Goal: Task Accomplishment & Management: Manage account settings

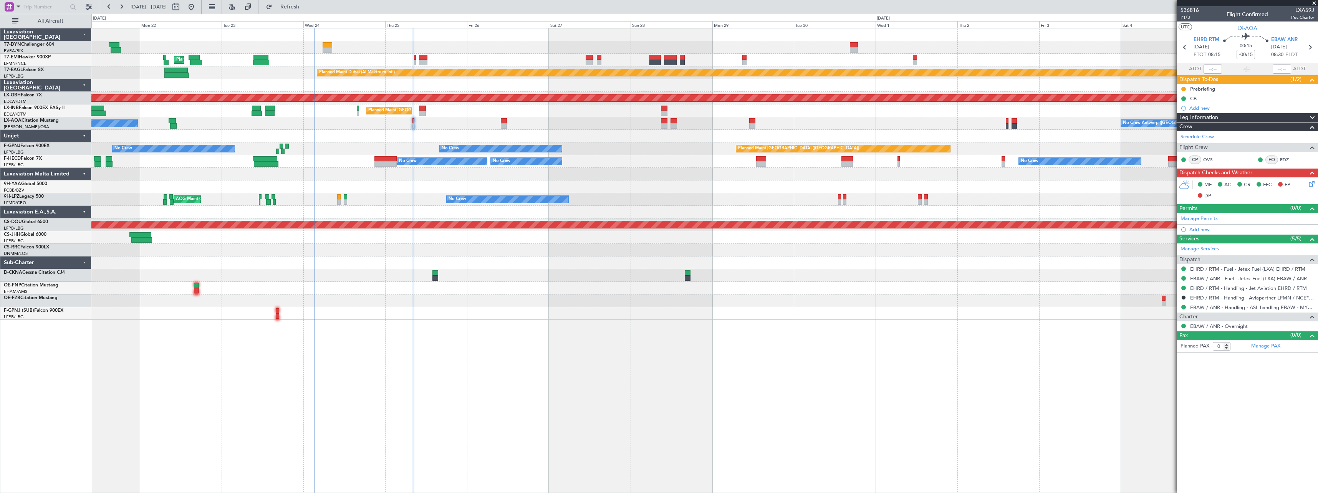
click at [1313, 4] on span at bounding box center [1314, 3] width 8 height 7
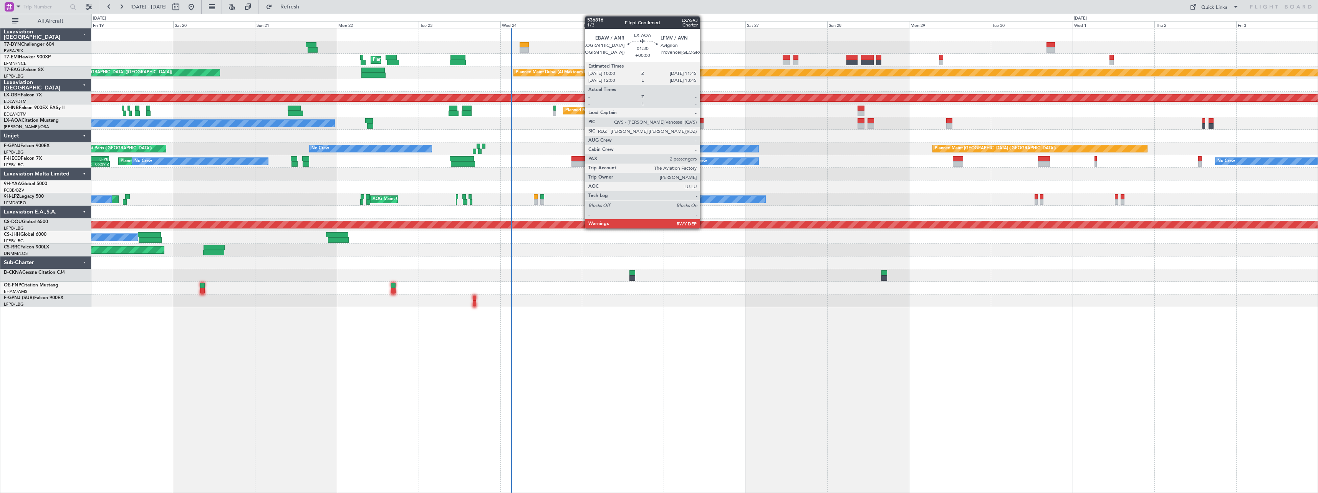
click at [703, 124] on div at bounding box center [700, 125] width 6 height 5
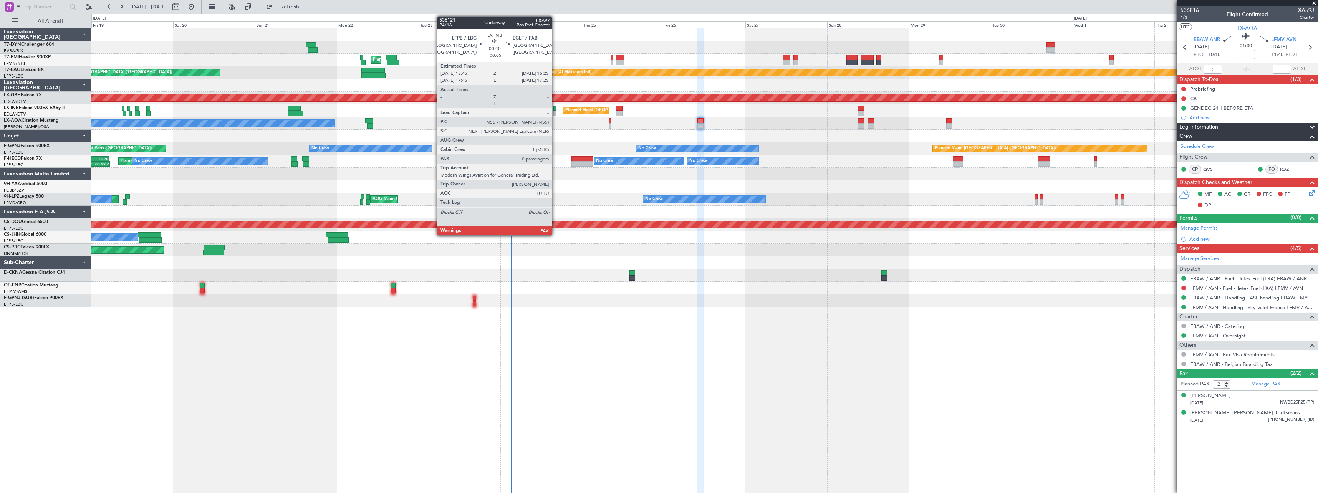
click at [555, 111] on div at bounding box center [554, 113] width 2 height 5
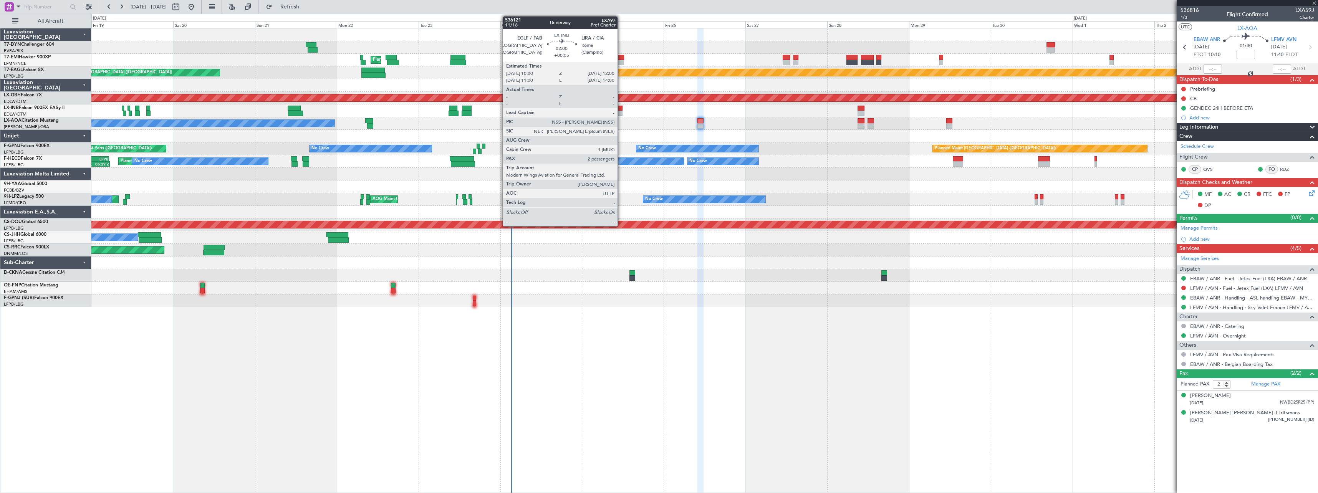
click at [621, 110] on div at bounding box center [619, 108] width 7 height 5
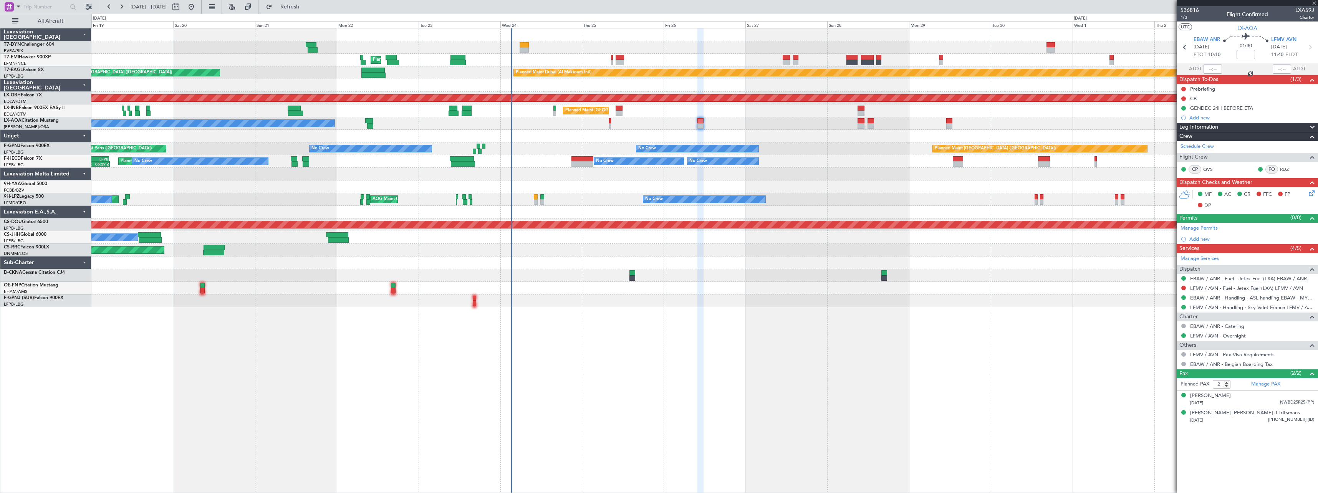
type input "+00:05"
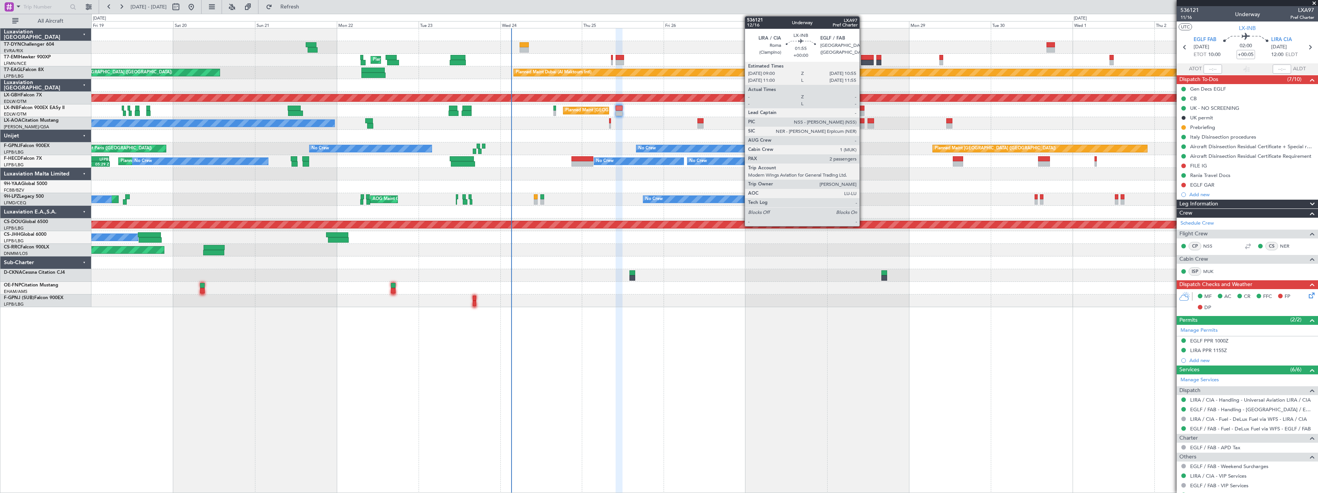
click at [863, 109] on div at bounding box center [860, 108] width 7 height 5
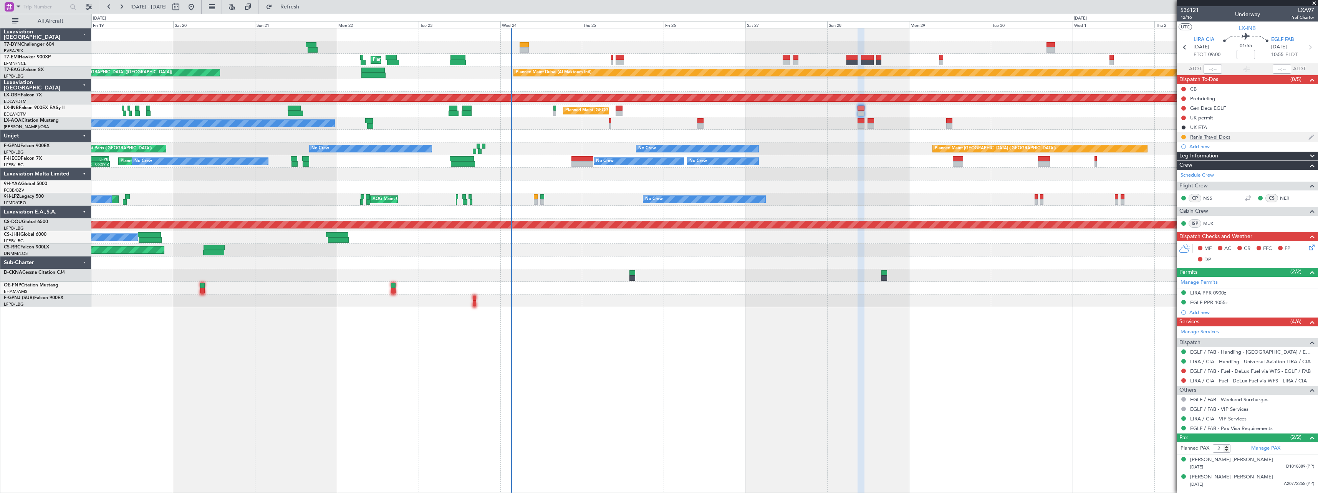
click at [1261, 139] on div "Rania Travel Docs" at bounding box center [1246, 137] width 141 height 10
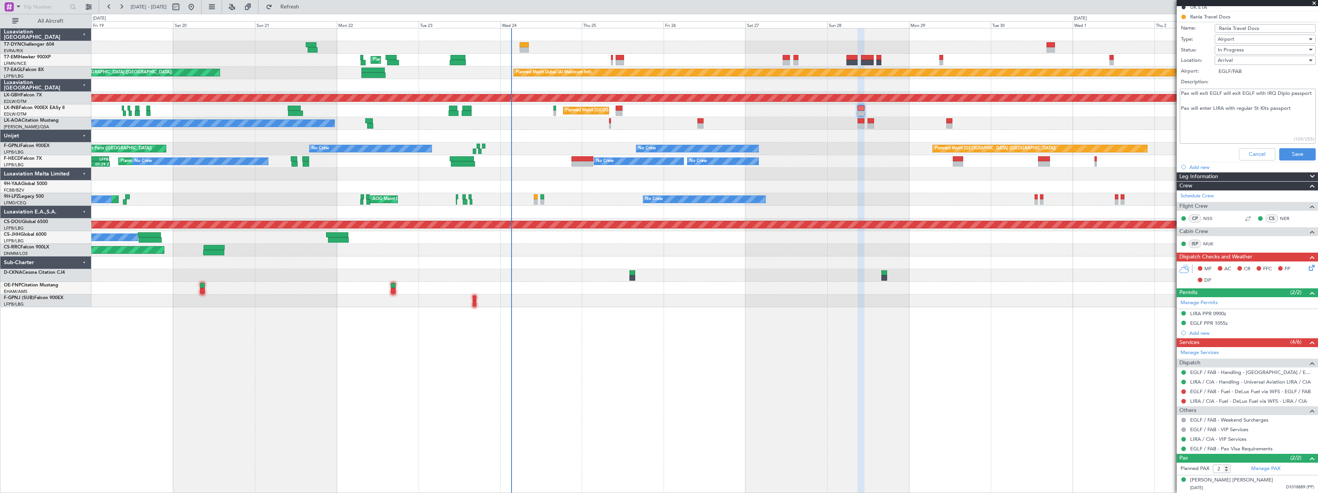
scroll to position [137, 0]
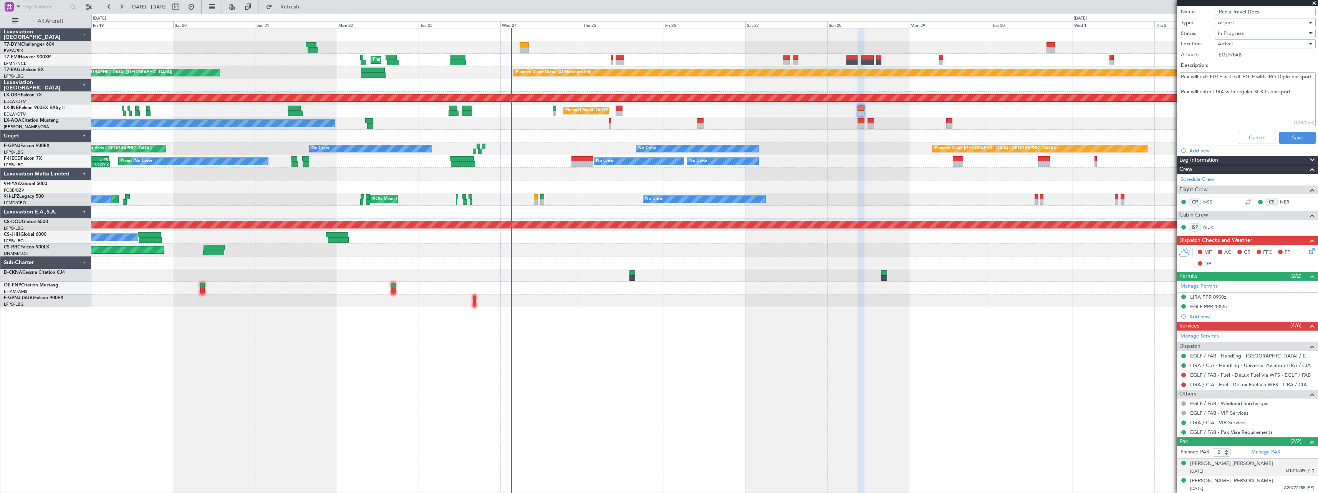
click at [1266, 471] on div "[DATE] D1018889 (PP)" at bounding box center [1252, 472] width 124 height 8
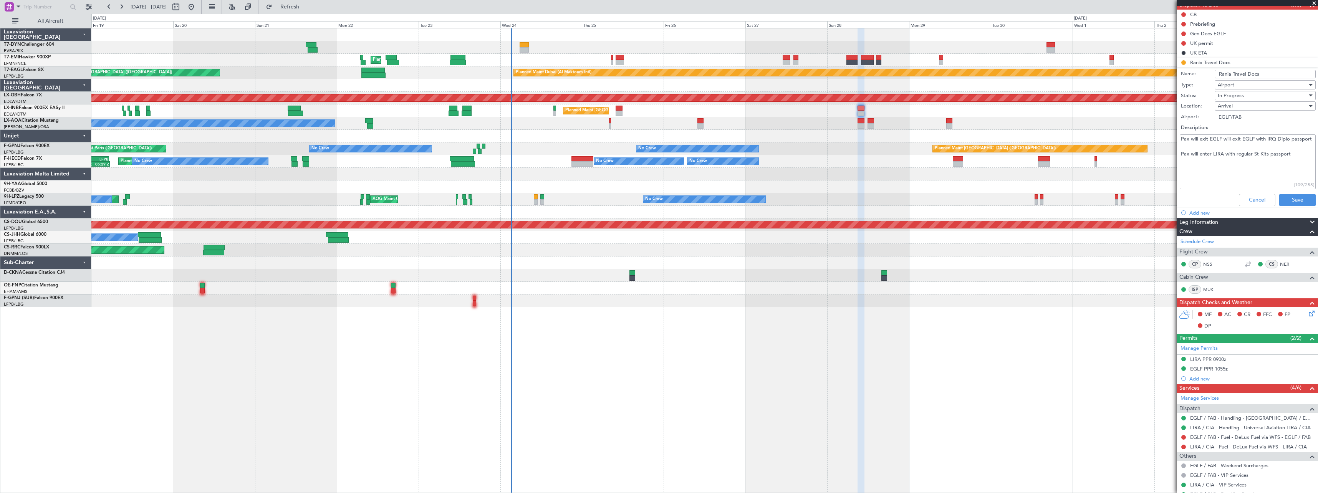
scroll to position [0, 0]
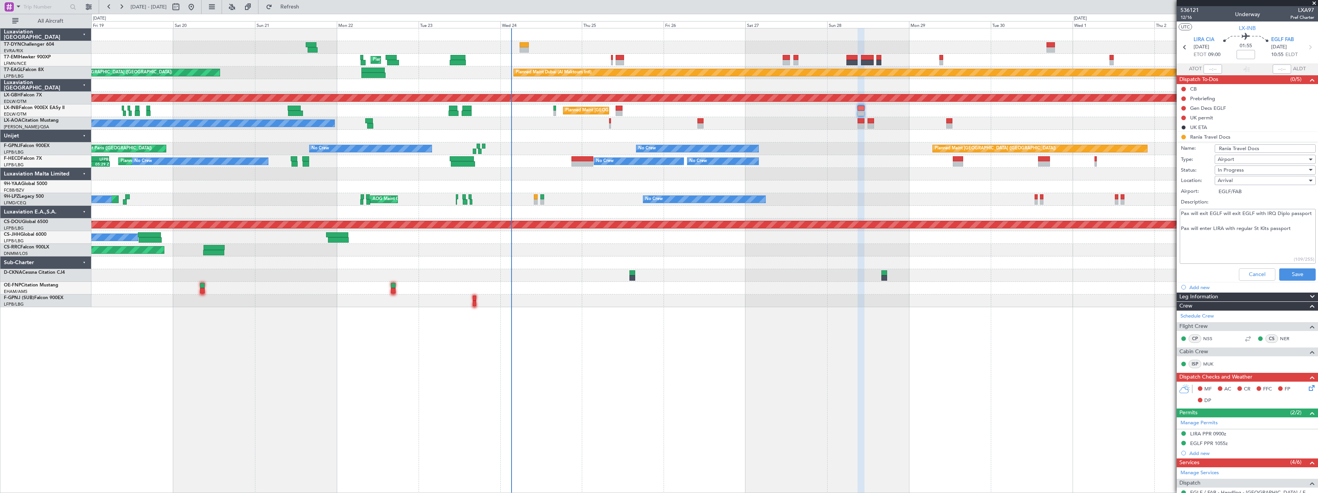
click at [599, 338] on div "Unplanned Maint [GEOGRAPHIC_DATA] (Riga Intl) Planned Maint [GEOGRAPHIC_DATA] P…" at bounding box center [704, 260] width 1226 height 465
click at [182, 11] on button at bounding box center [176, 7] width 12 height 12
select select "9"
select select "2025"
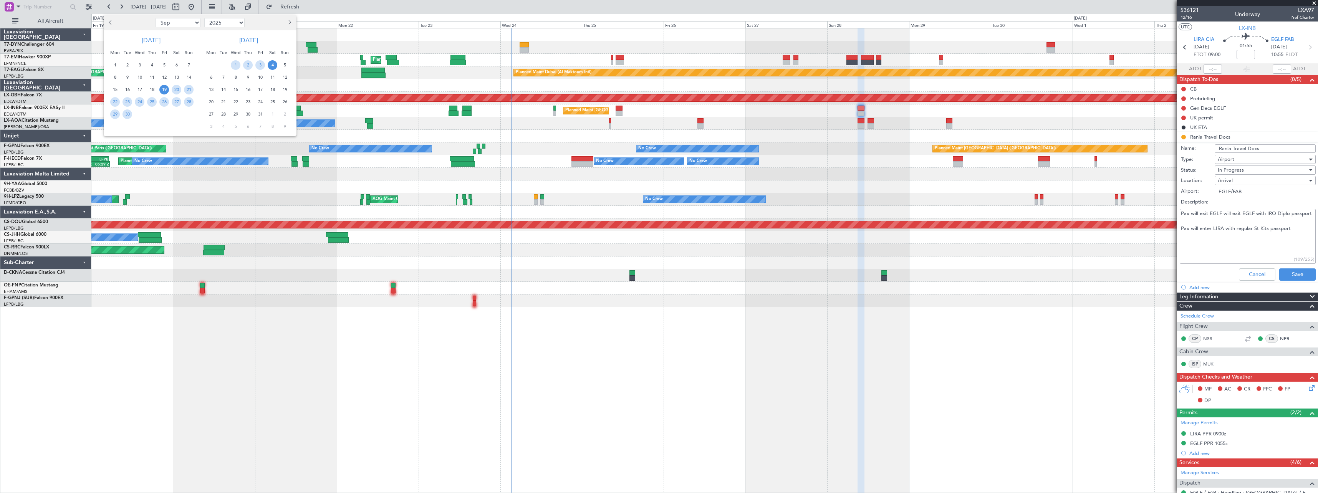
click at [291, 22] on button "Next month" at bounding box center [289, 23] width 8 height 12
select select "1"
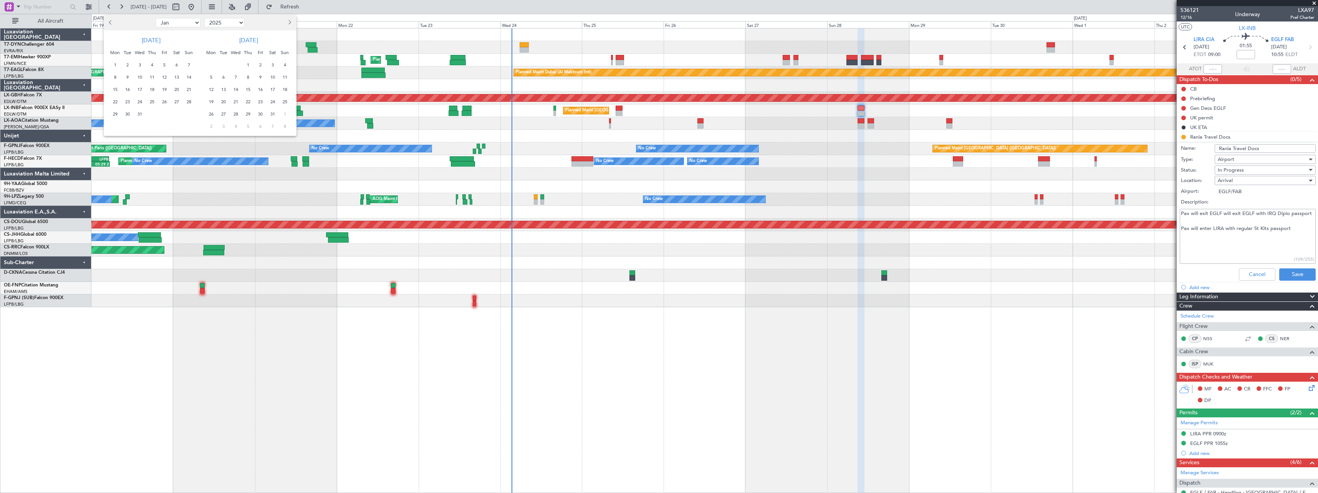
select select "2026"
click at [250, 103] on span "19" at bounding box center [248, 102] width 10 height 10
click at [255, 126] on div "6" at bounding box center [260, 126] width 12 height 12
click at [111, 22] on span "Previous month" at bounding box center [111, 22] width 5 height 5
select select "2"
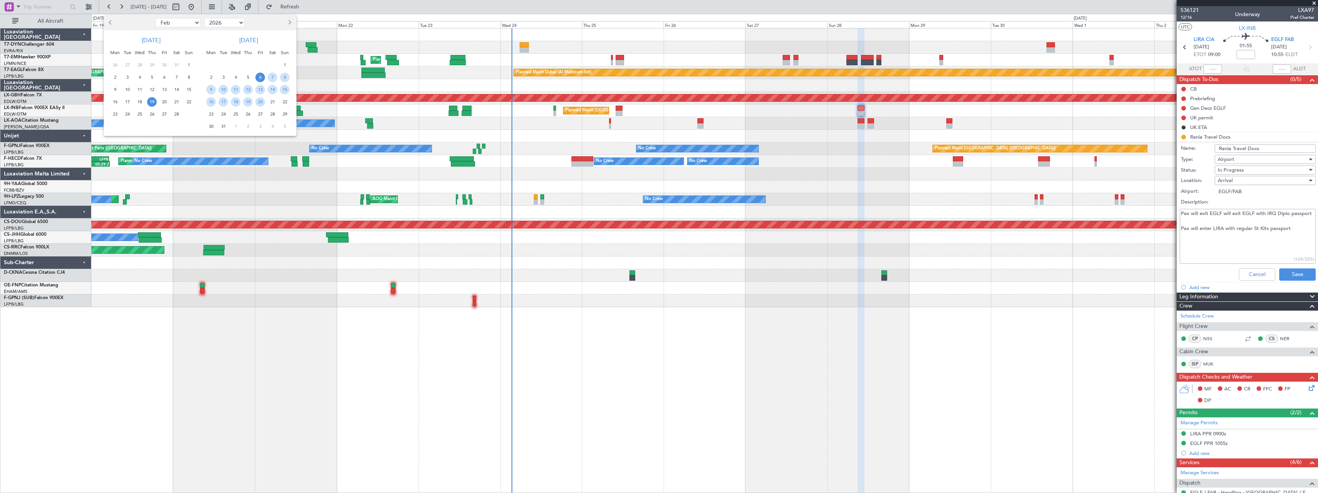
click at [152, 98] on span "19" at bounding box center [152, 102] width 10 height 10
click at [174, 114] on span "28" at bounding box center [177, 114] width 10 height 10
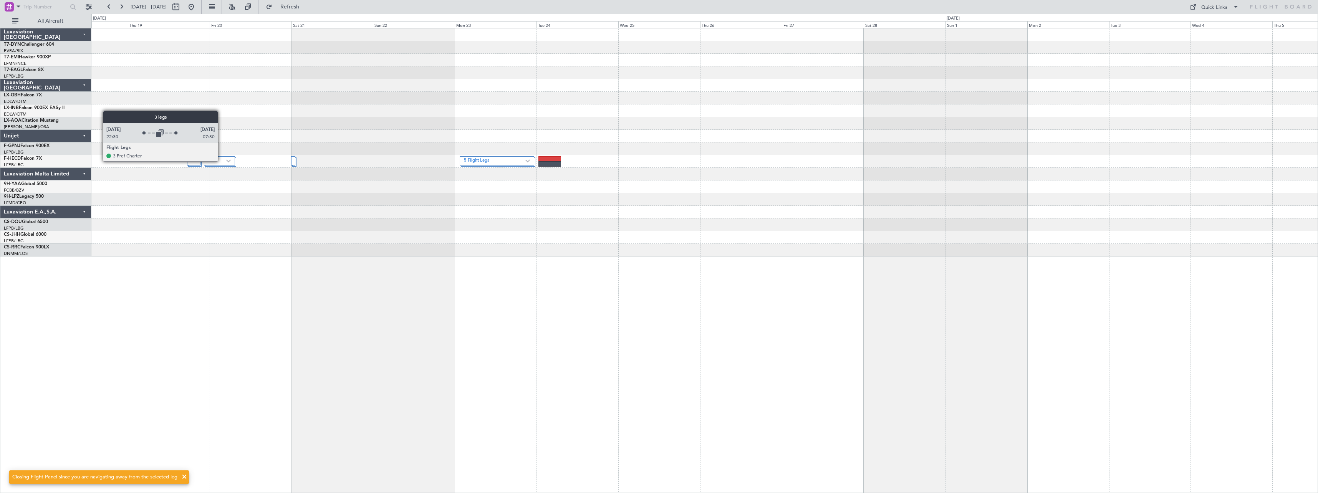
click at [221, 161] on div at bounding box center [219, 160] width 31 height 9
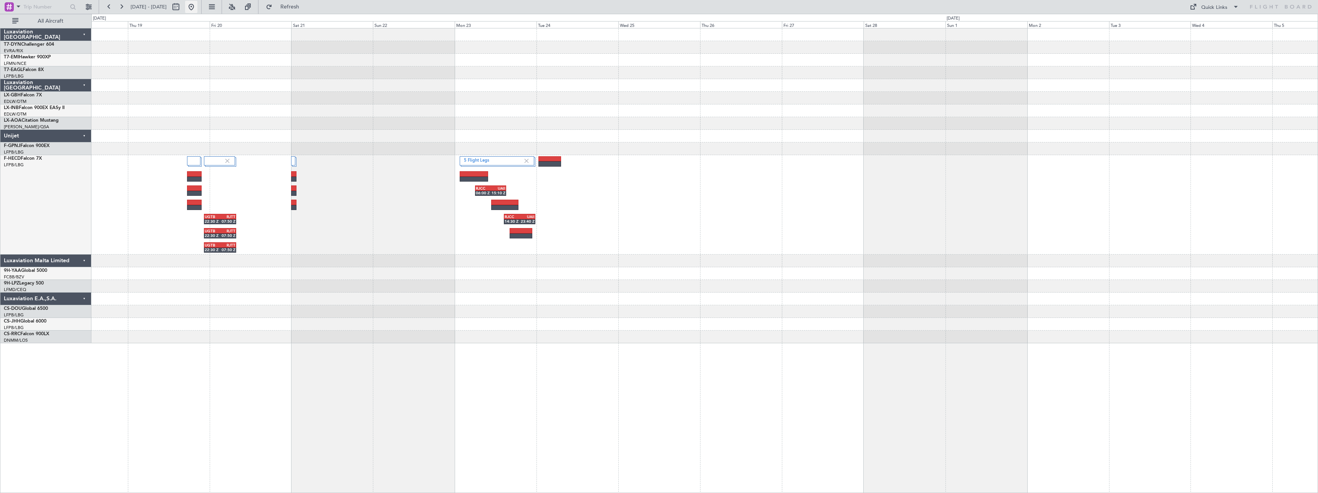
click at [197, 8] on button at bounding box center [191, 7] width 12 height 12
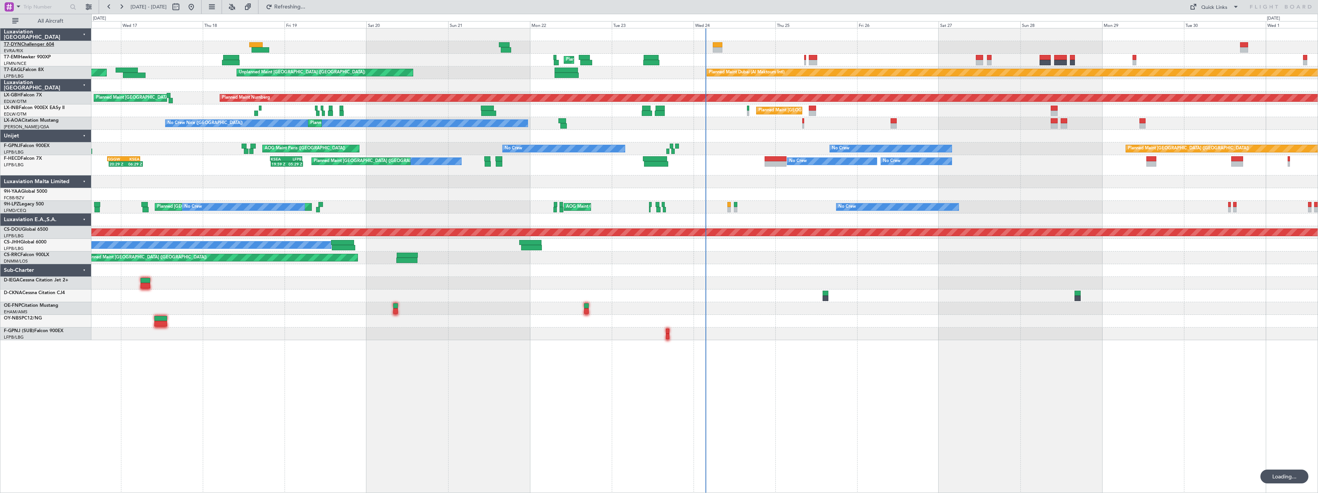
click at [37, 46] on link "T7-DYN Challenger 604" at bounding box center [29, 44] width 50 height 5
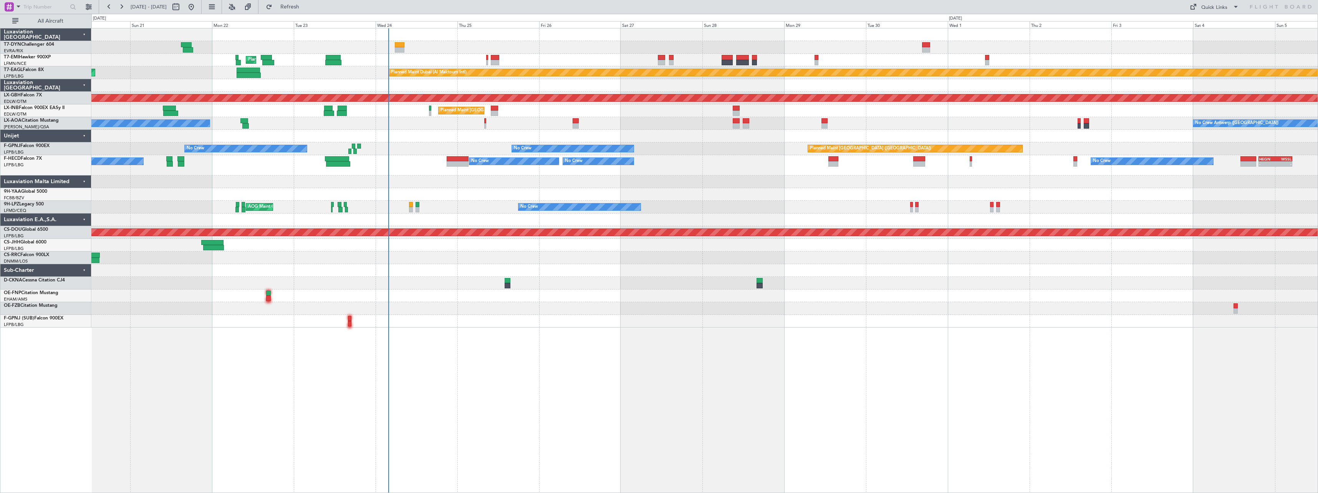
click at [567, 299] on div at bounding box center [704, 296] width 1226 height 13
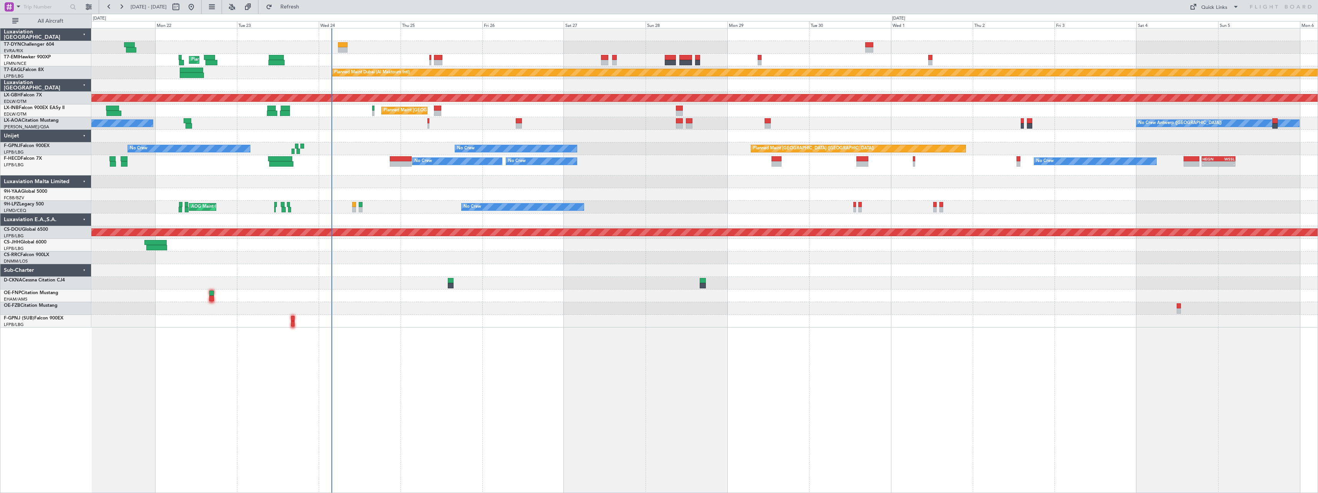
click at [607, 268] on div at bounding box center [704, 270] width 1226 height 13
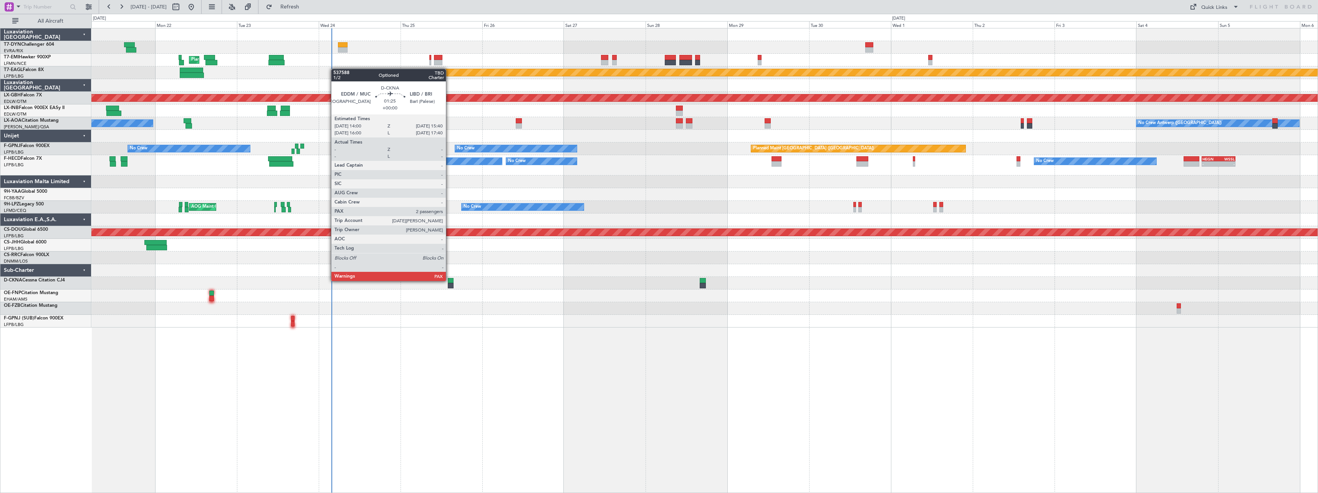
click at [449, 280] on div at bounding box center [451, 280] width 6 height 5
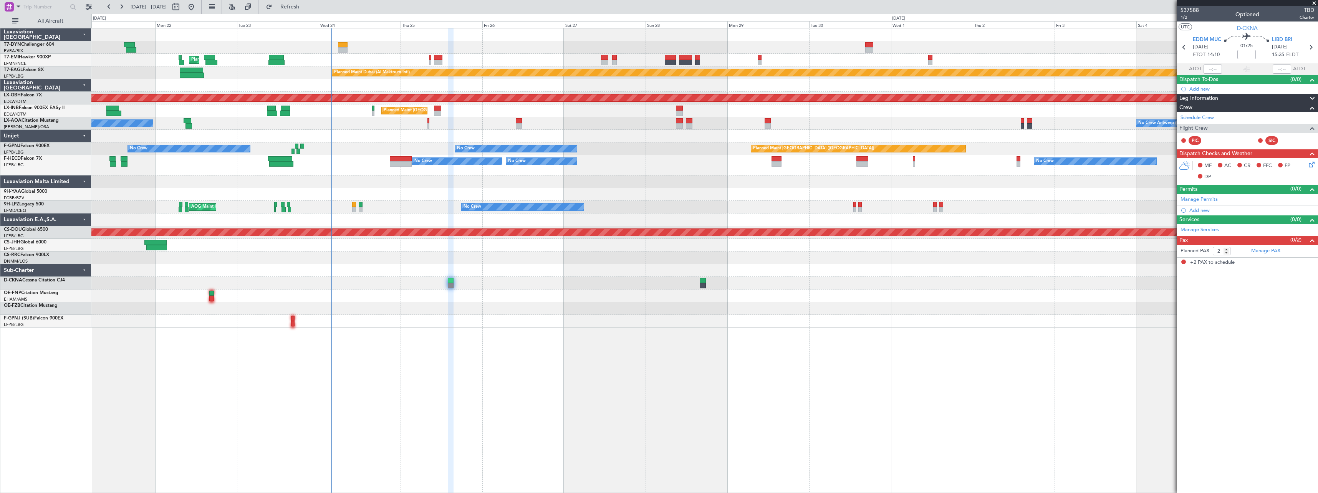
click at [1314, 2] on span at bounding box center [1314, 3] width 8 height 7
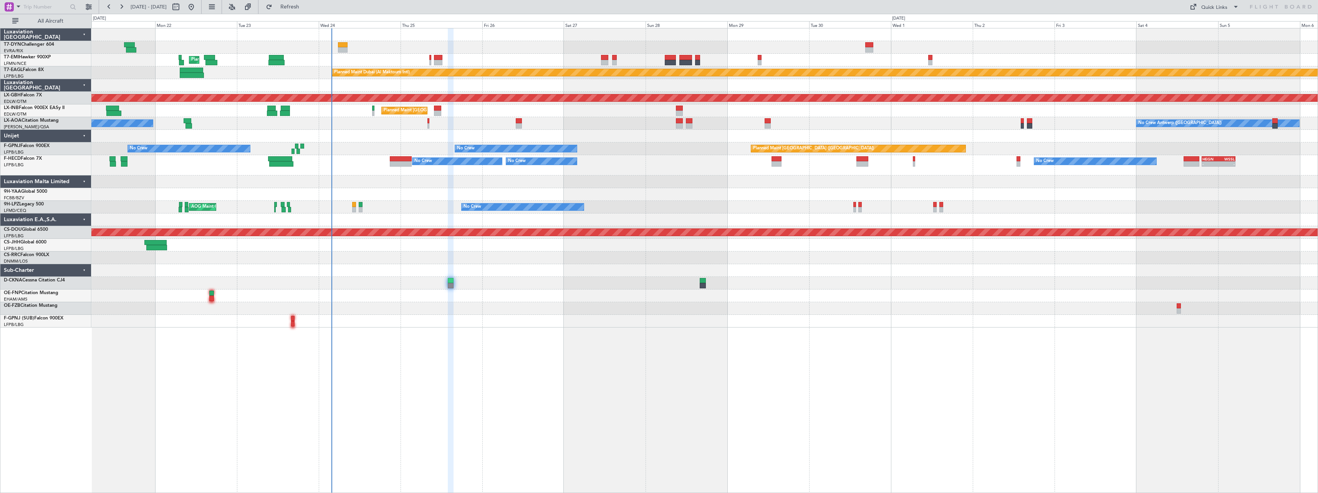
type input "0"
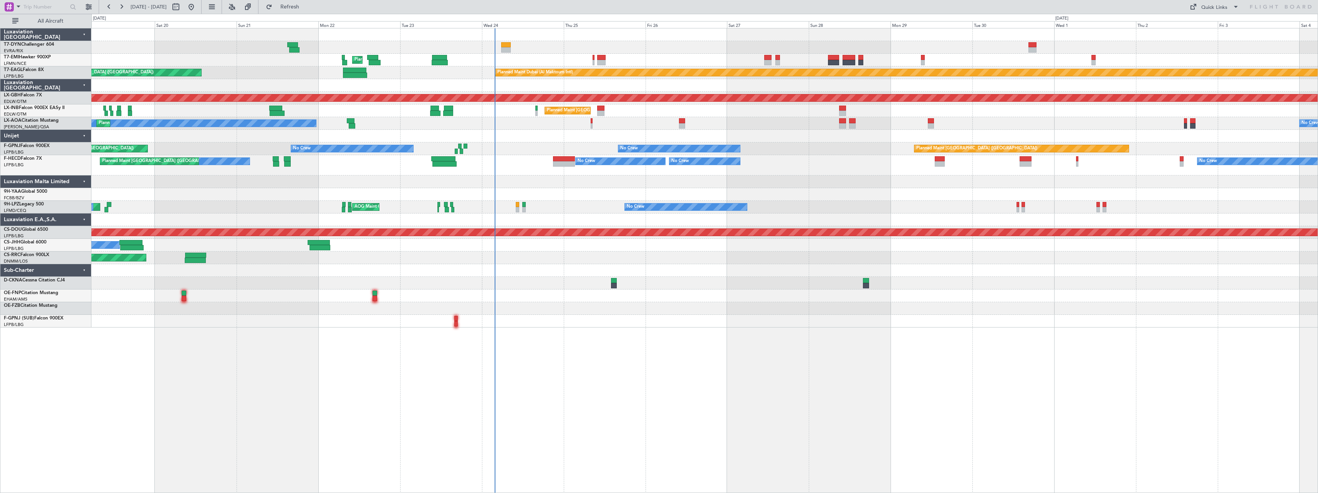
click at [606, 308] on div at bounding box center [704, 308] width 1226 height 13
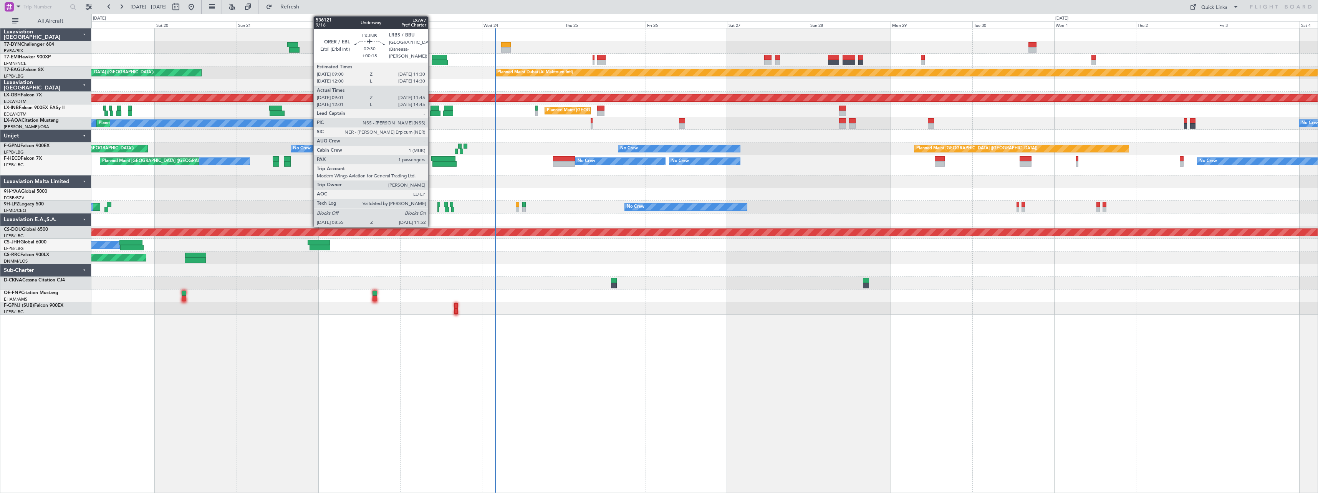
click at [432, 113] on div at bounding box center [435, 113] width 10 height 5
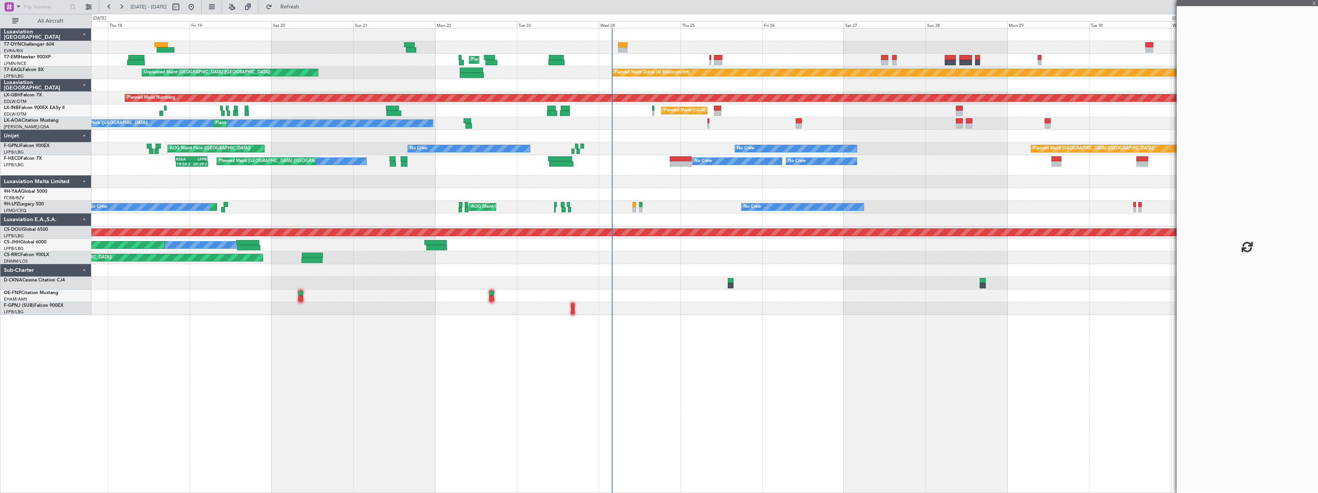
click at [542, 135] on div "Unplanned Maint [GEOGRAPHIC_DATA] (Riga Intl) Planned Maint [GEOGRAPHIC_DATA] P…" at bounding box center [704, 171] width 1226 height 286
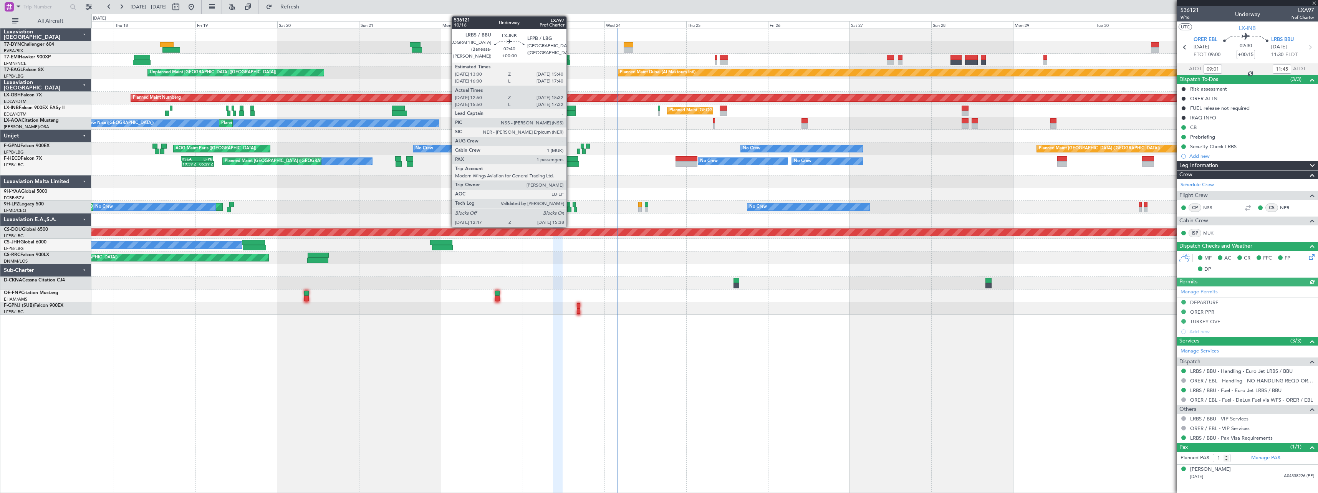
click at [570, 111] on div at bounding box center [571, 113] width 10 height 5
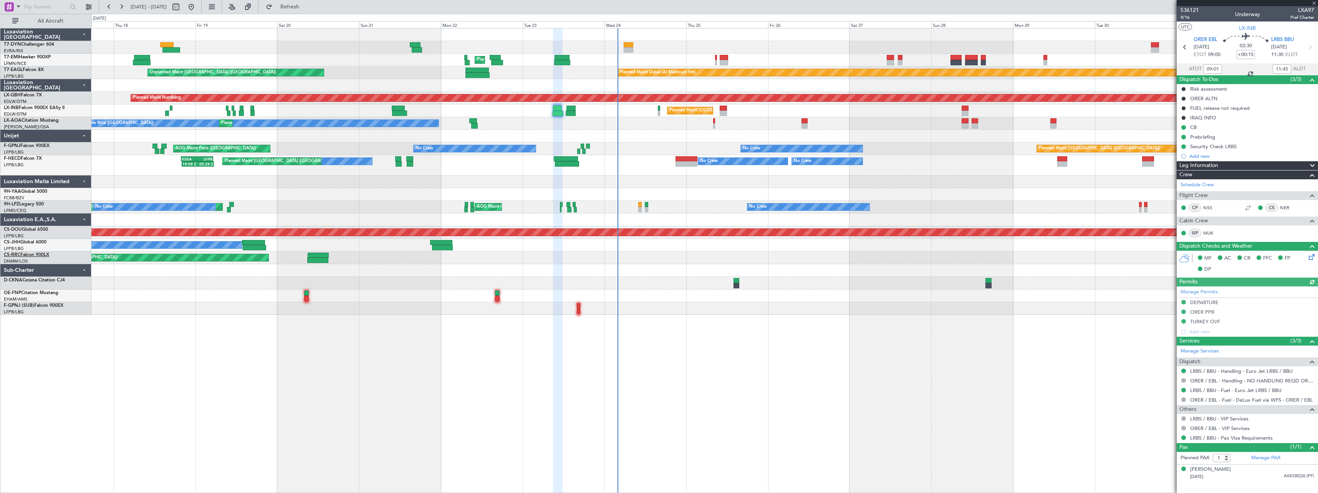
type input "12:50"
type input "15:32"
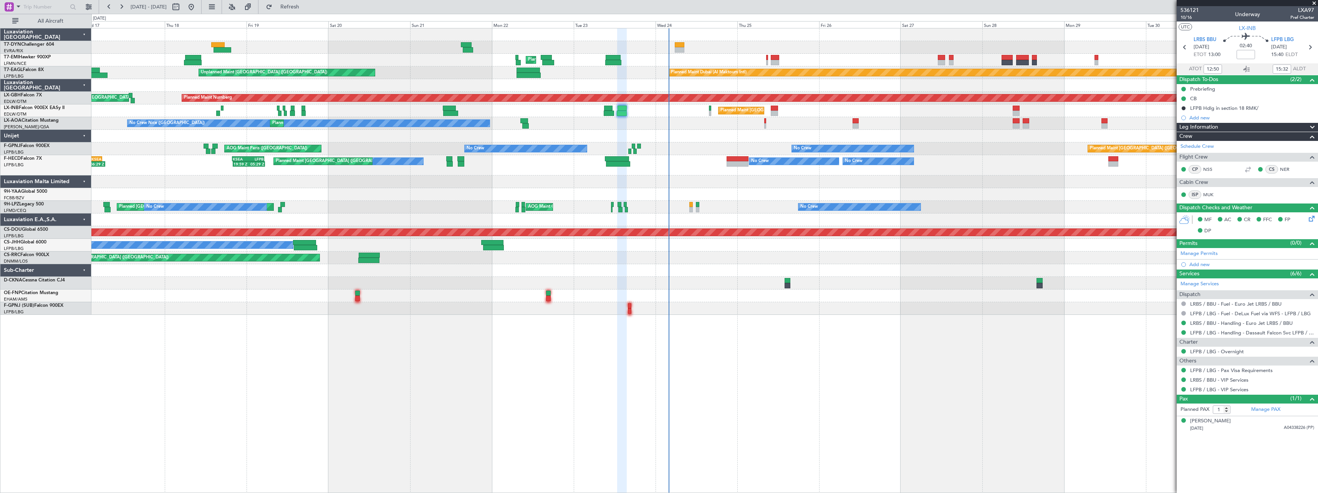
click at [581, 118] on div "Unplanned Maint [GEOGRAPHIC_DATA] (Riga Intl) Planned Maint [GEOGRAPHIC_DATA] P…" at bounding box center [704, 171] width 1226 height 286
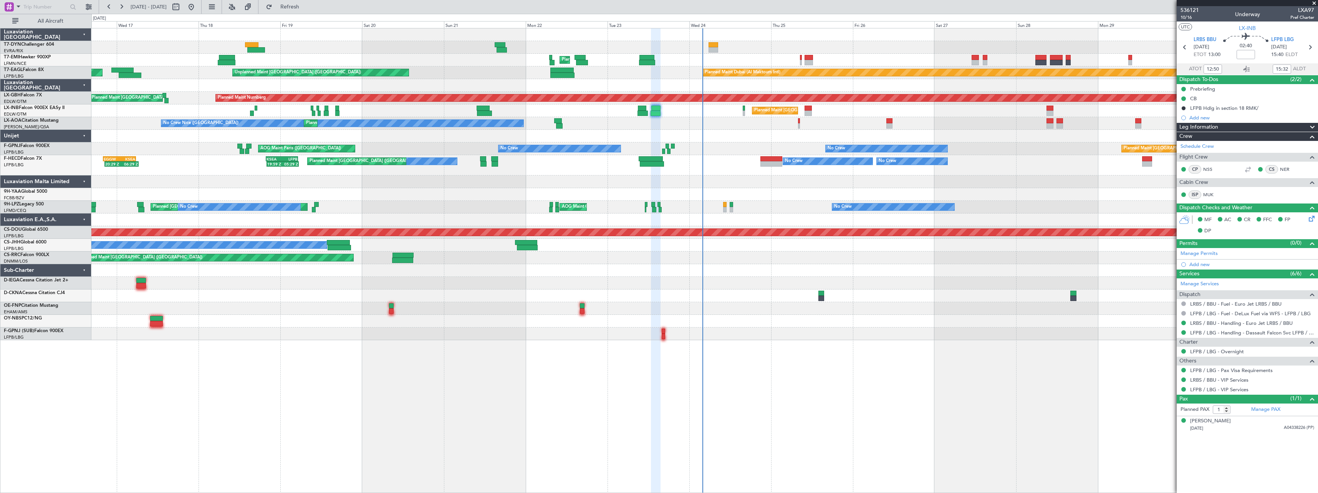
click at [649, 132] on div "Unplanned Maint [GEOGRAPHIC_DATA] (Riga Intl) Planned Maint [GEOGRAPHIC_DATA] P…" at bounding box center [704, 184] width 1226 height 312
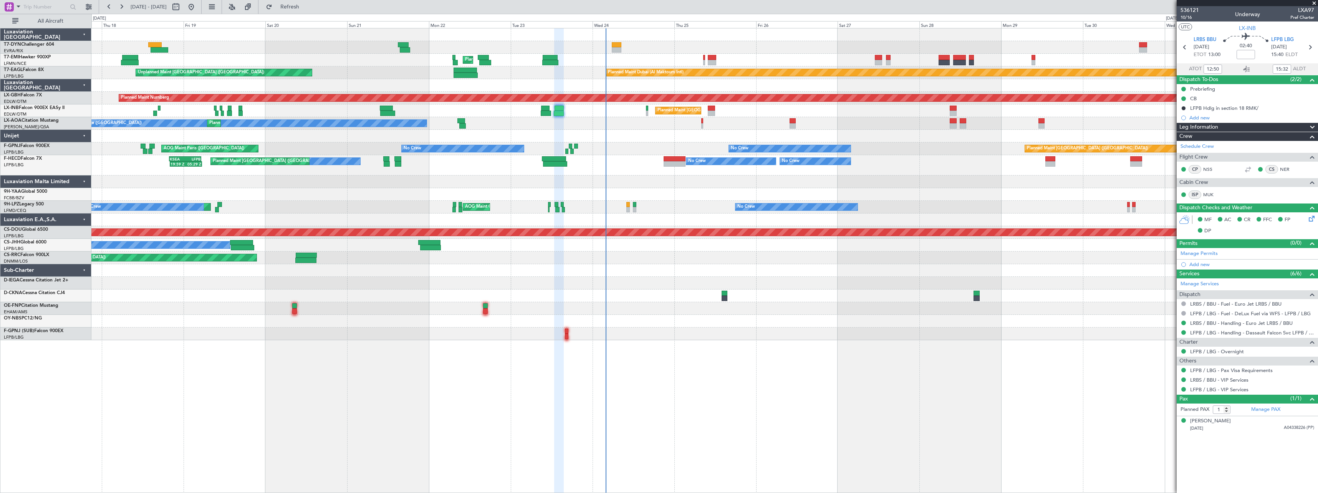
click at [693, 270] on div at bounding box center [704, 270] width 1226 height 13
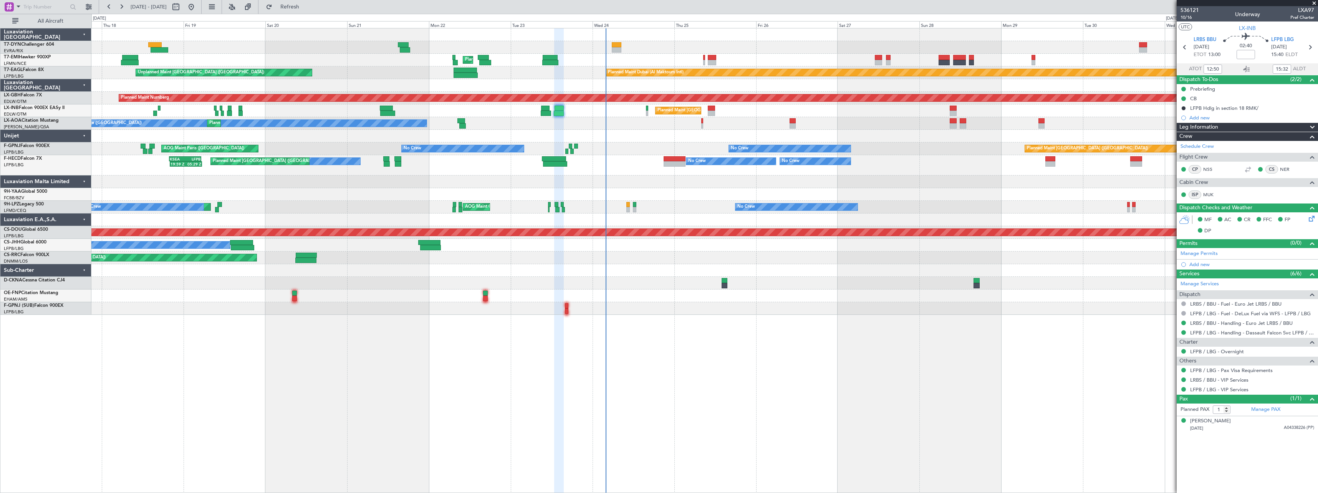
click at [1314, 2] on span at bounding box center [1314, 3] width 8 height 7
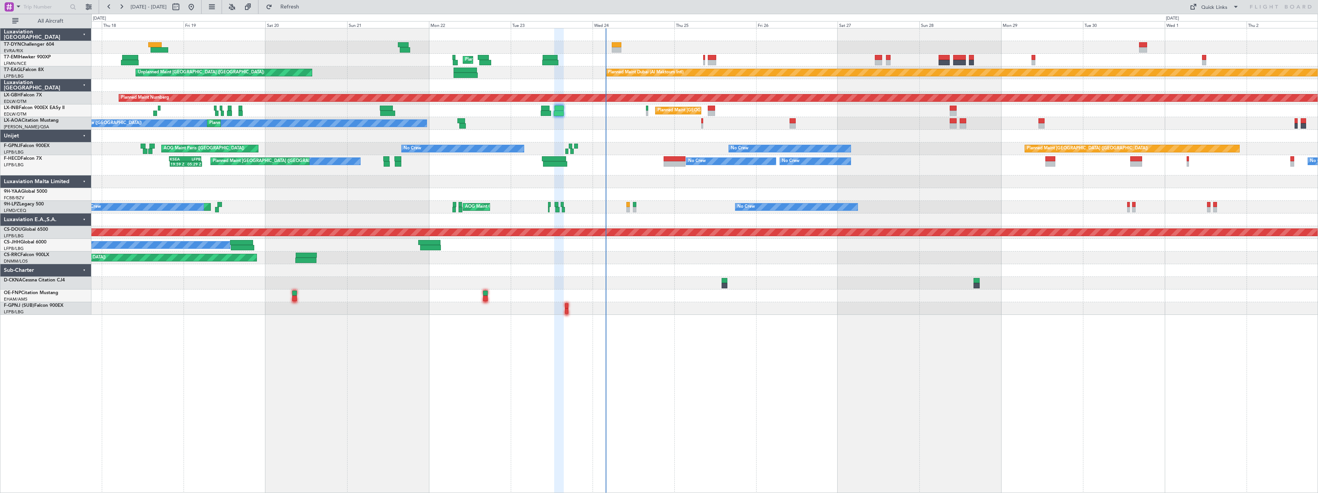
type input "0"
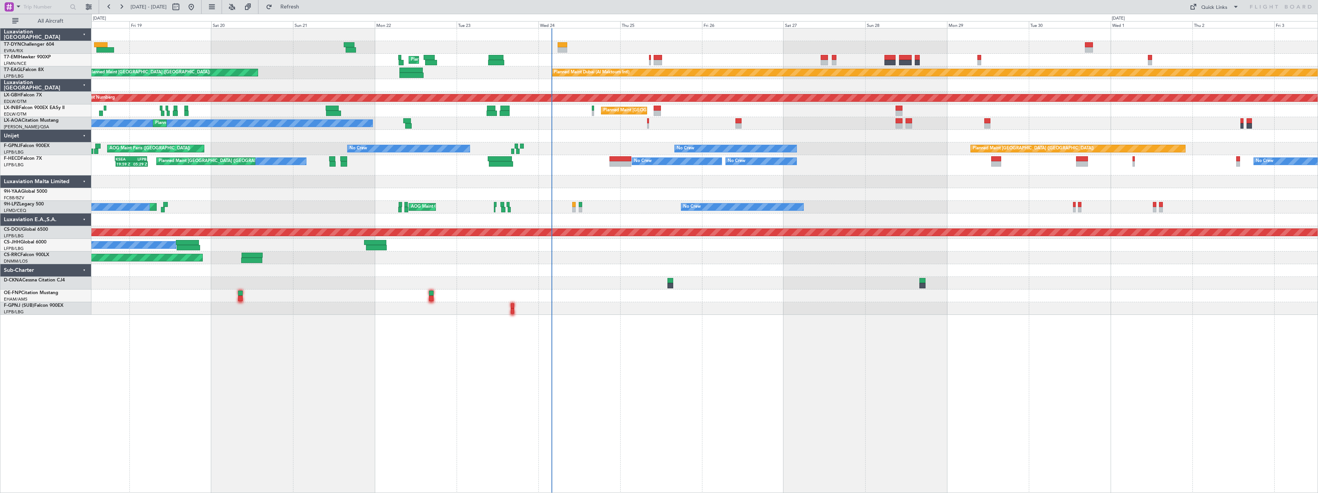
click at [668, 329] on div "Unplanned Maint [GEOGRAPHIC_DATA] (Riga Intl) Planned Maint [GEOGRAPHIC_DATA] P…" at bounding box center [704, 260] width 1226 height 465
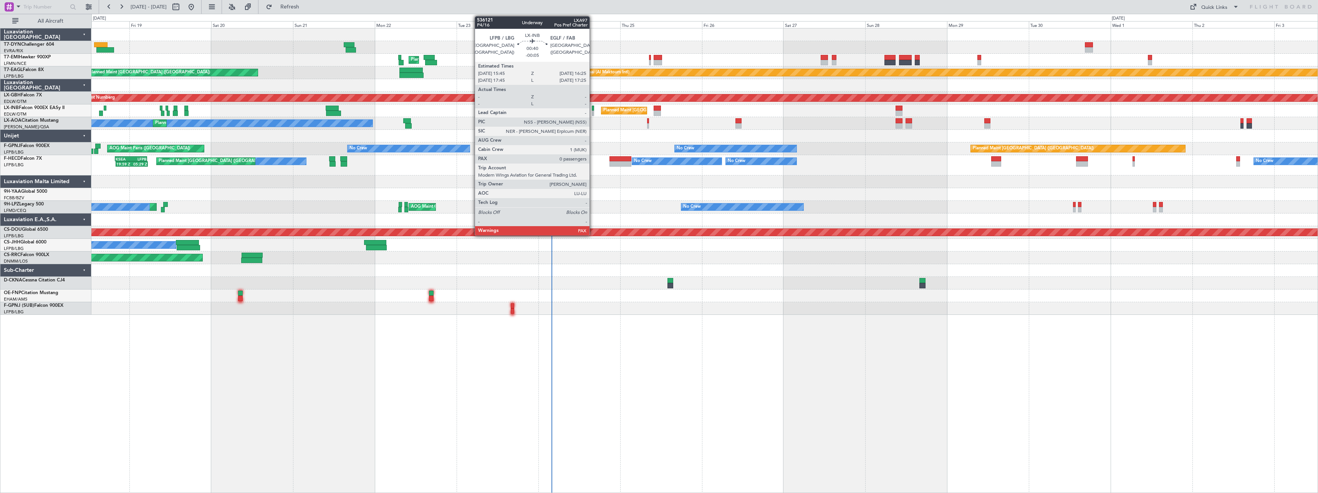
click at [593, 111] on div at bounding box center [593, 113] width 2 height 5
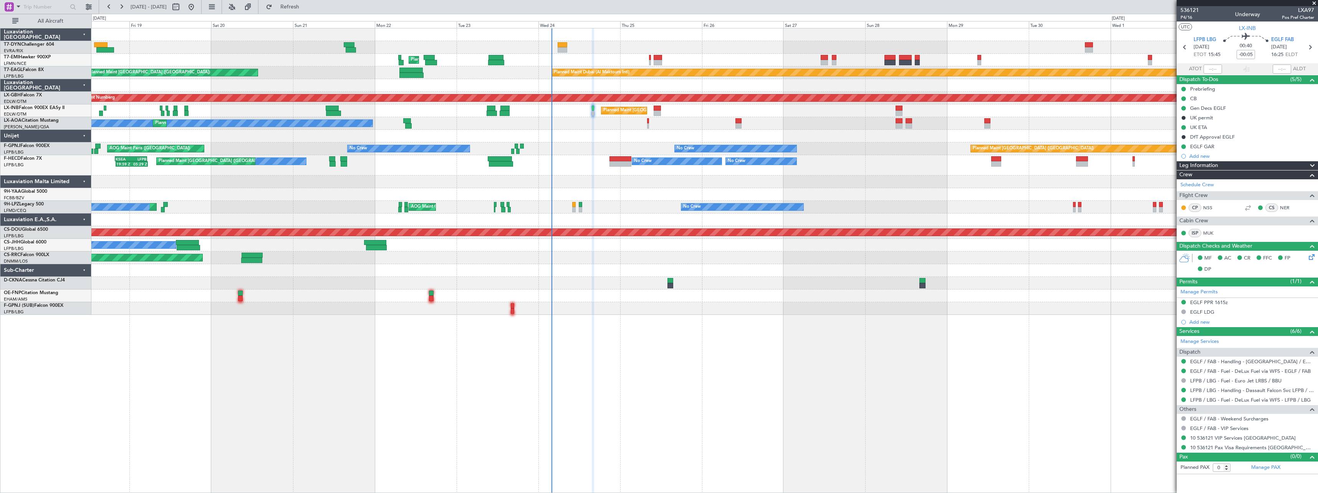
click at [1314, 1] on span at bounding box center [1314, 3] width 8 height 7
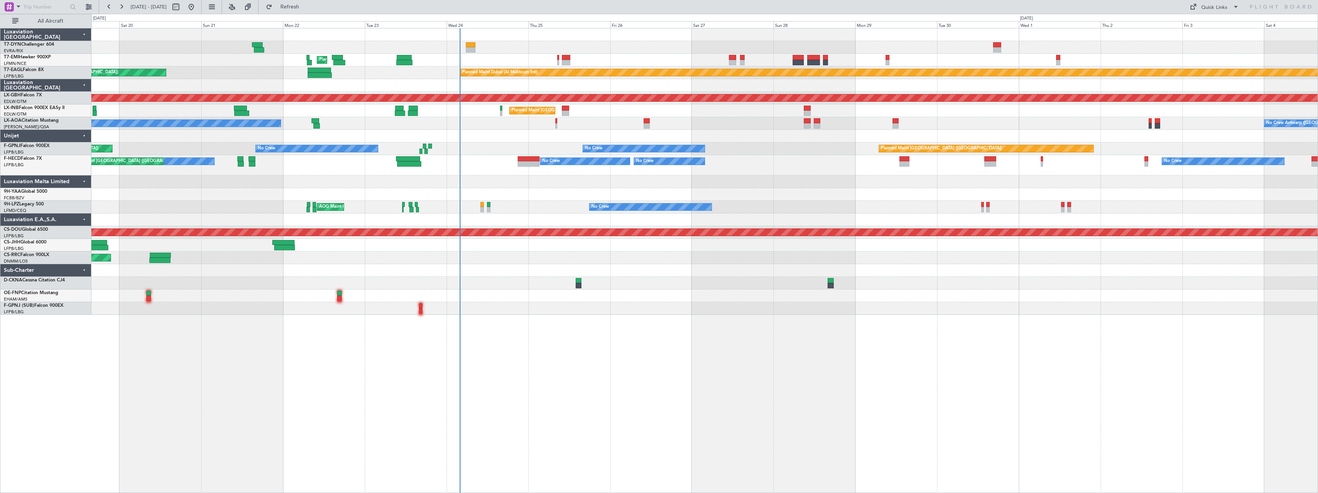
click at [669, 302] on div "Unplanned Maint [GEOGRAPHIC_DATA] (Riga Intl) Planned Maint [GEOGRAPHIC_DATA] P…" at bounding box center [704, 171] width 1226 height 286
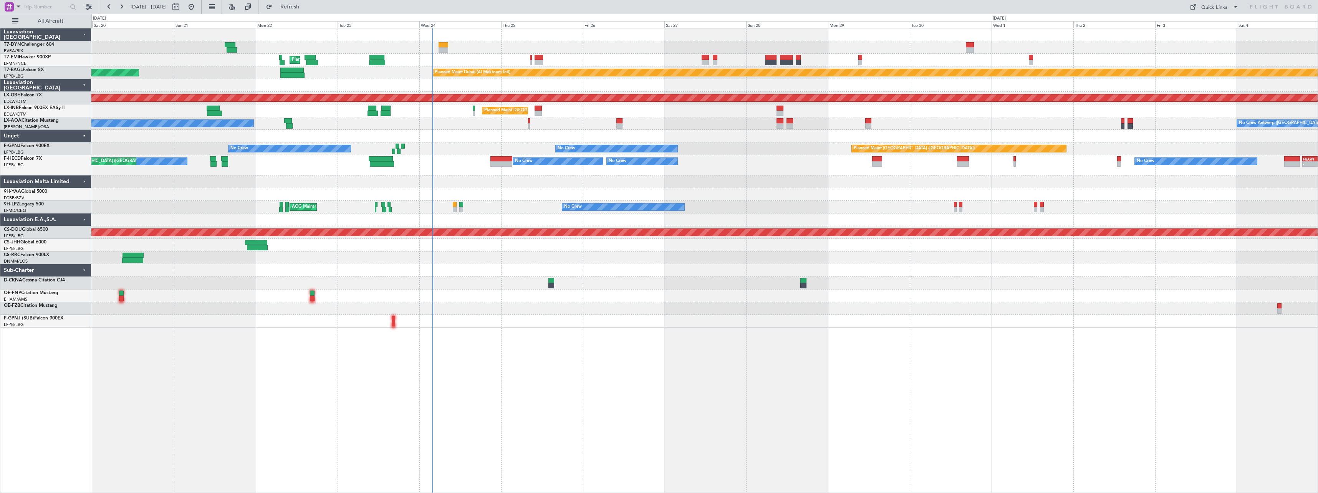
click at [495, 175] on div "Unplanned Maint [GEOGRAPHIC_DATA] (Riga Intl) Planned Maint [GEOGRAPHIC_DATA] P…" at bounding box center [704, 177] width 1226 height 299
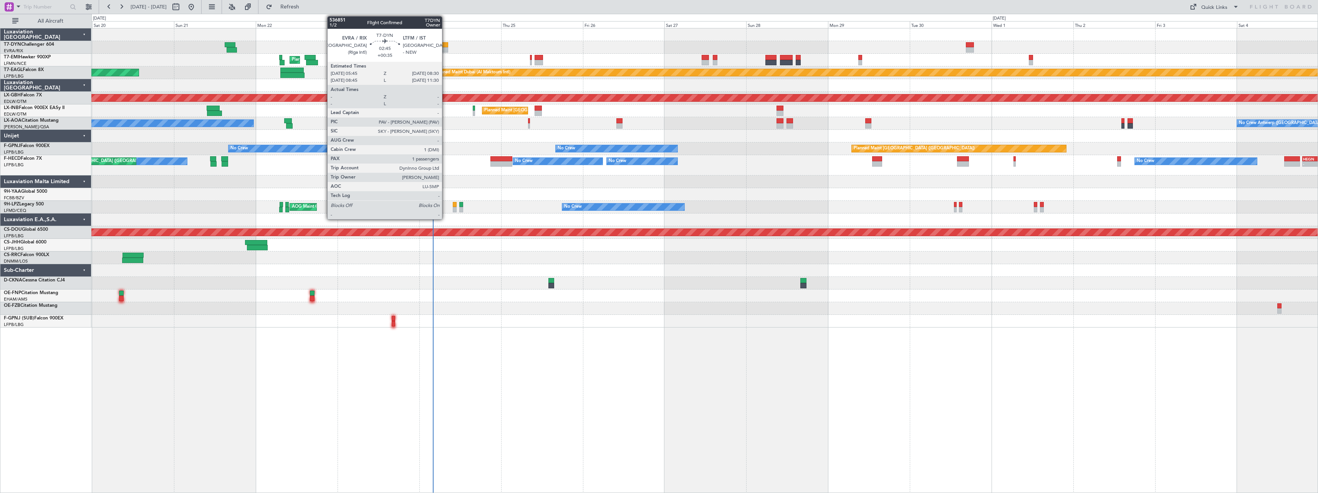
click at [445, 43] on div at bounding box center [443, 44] width 10 height 5
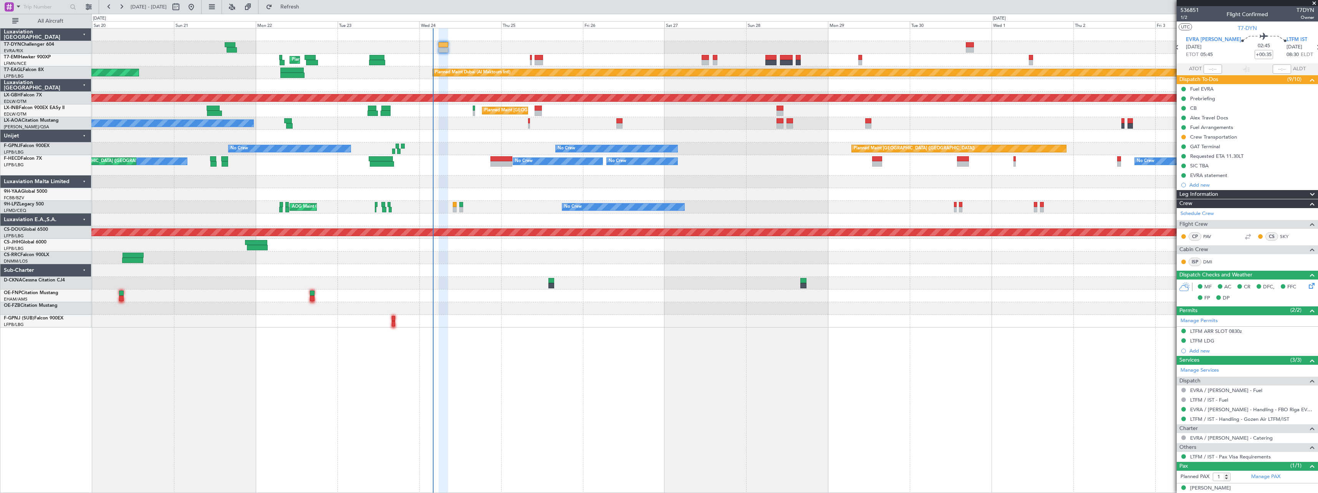
click at [1314, 1] on span at bounding box center [1314, 3] width 8 height 7
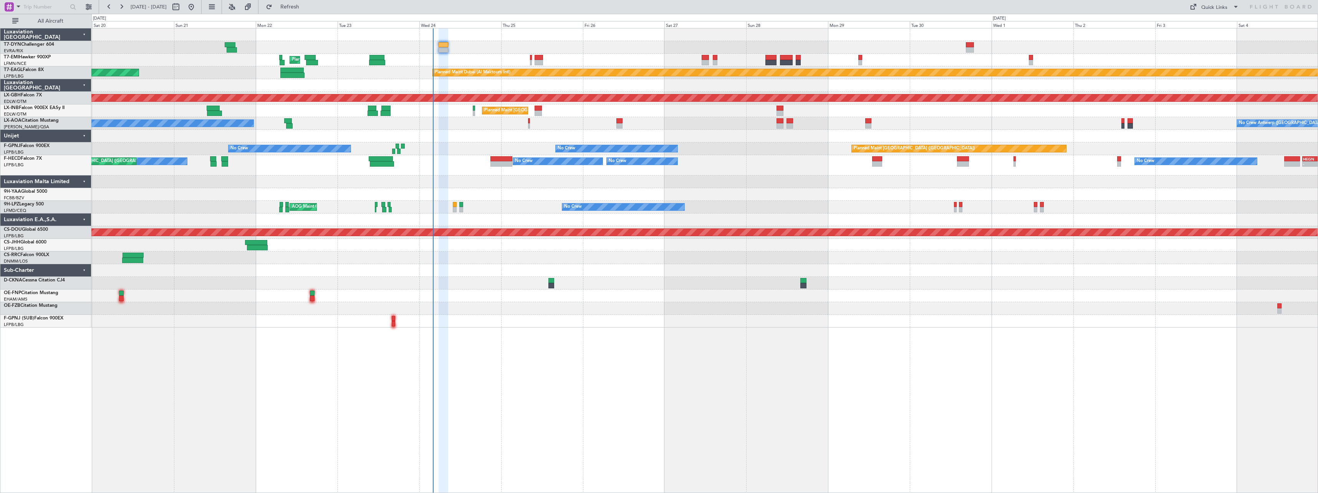
type input "0"
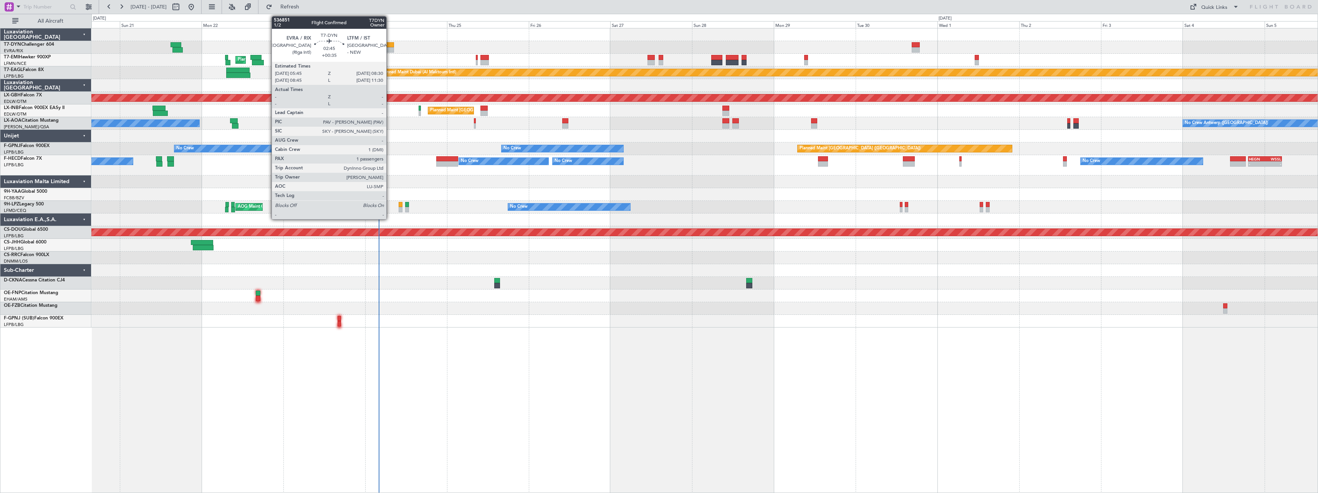
click at [390, 45] on div at bounding box center [389, 44] width 10 height 5
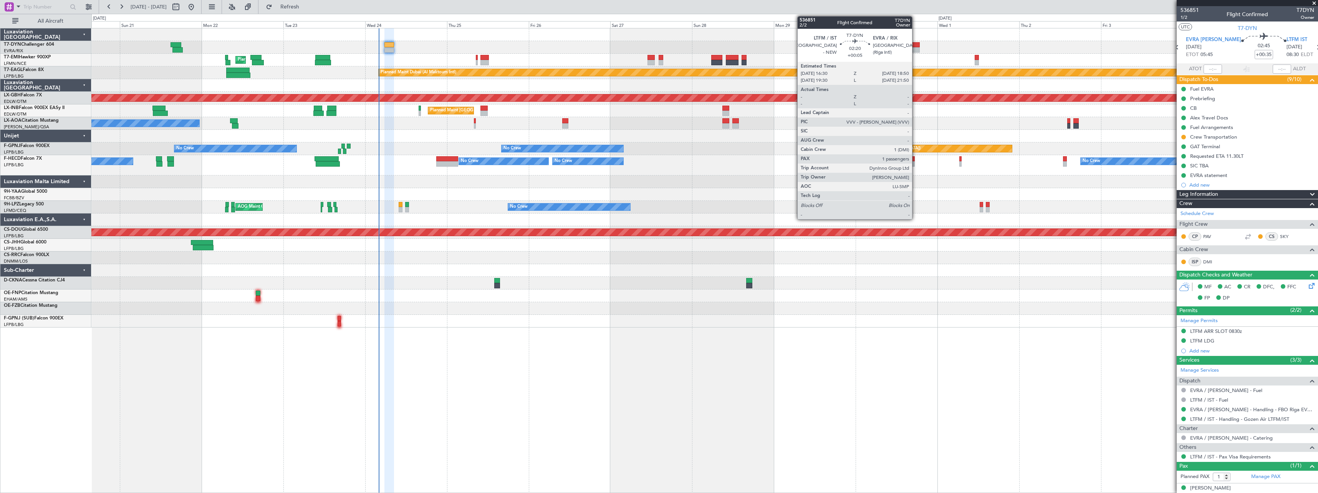
click at [915, 44] on div at bounding box center [916, 44] width 8 height 5
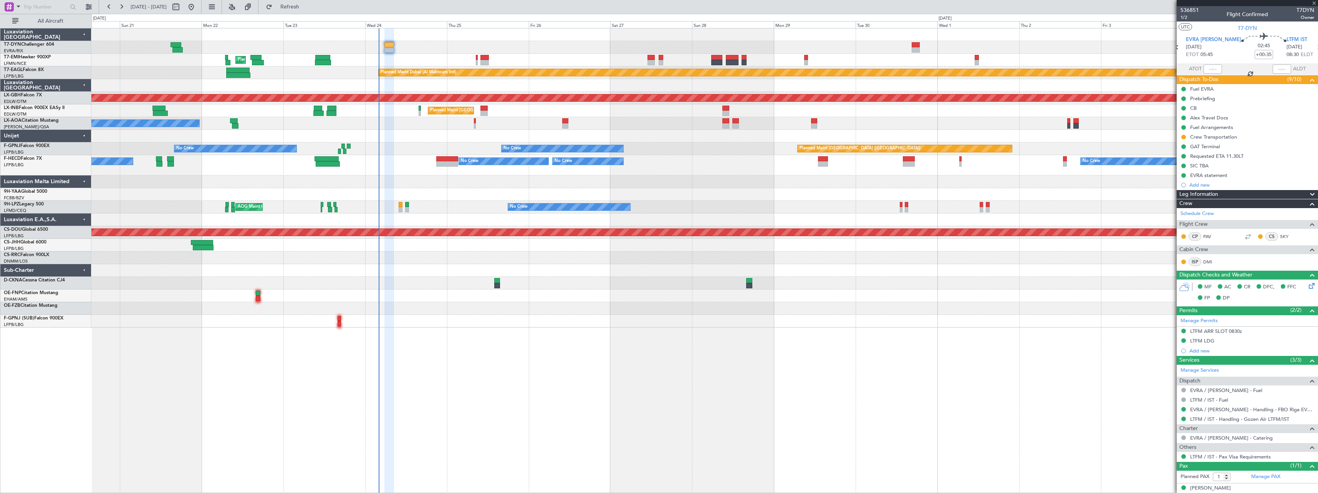
type input "+00:05"
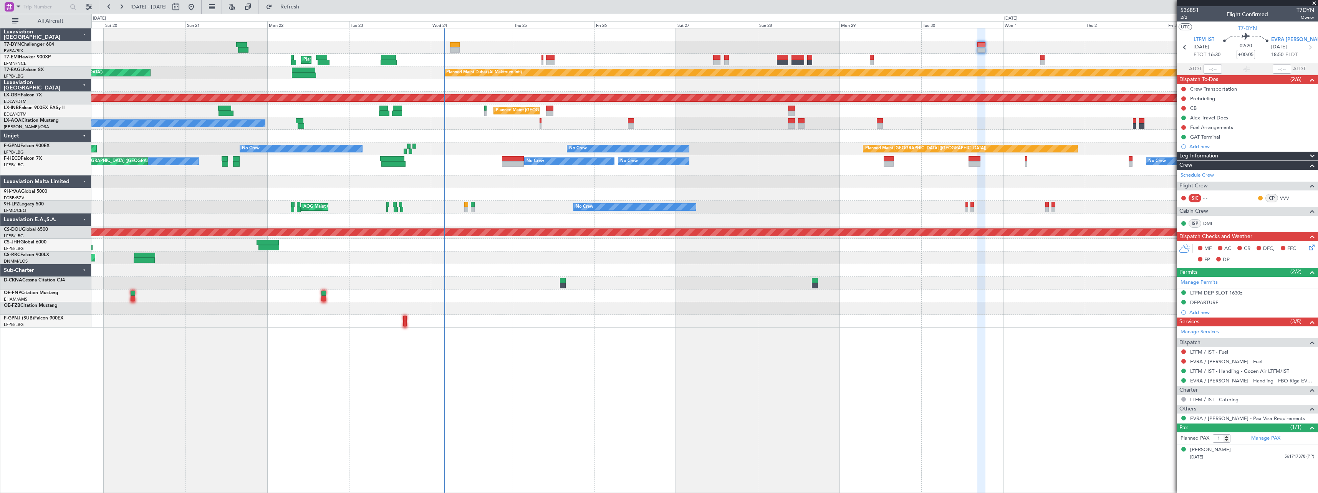
click at [493, 136] on div at bounding box center [704, 136] width 1226 height 13
drag, startPoint x: 1315, startPoint y: 1, endPoint x: 1256, endPoint y: 17, distance: 61.5
click at [1314, 1] on span at bounding box center [1314, 3] width 8 height 7
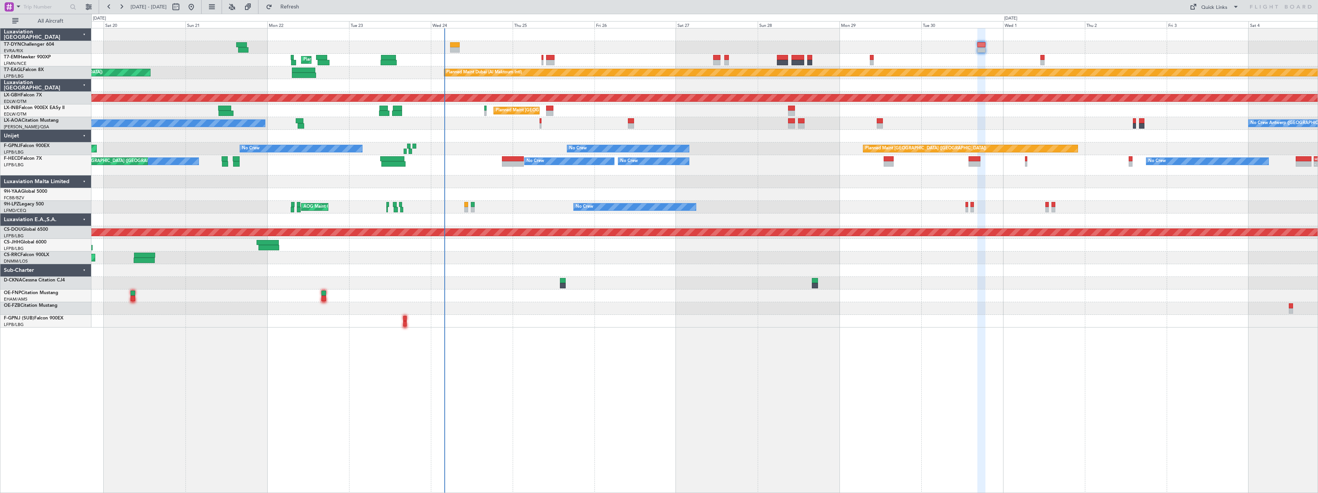
type input "0"
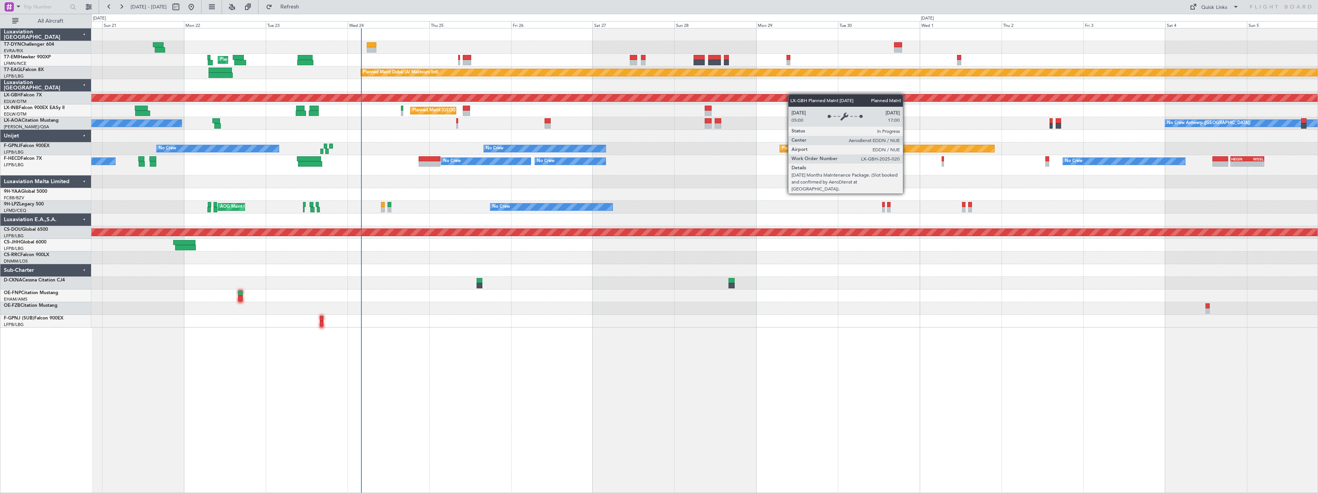
click at [792, 94] on div "Planned Maint Nurnberg Planned Maint [GEOGRAPHIC_DATA] ([GEOGRAPHIC_DATA])" at bounding box center [704, 98] width 1226 height 13
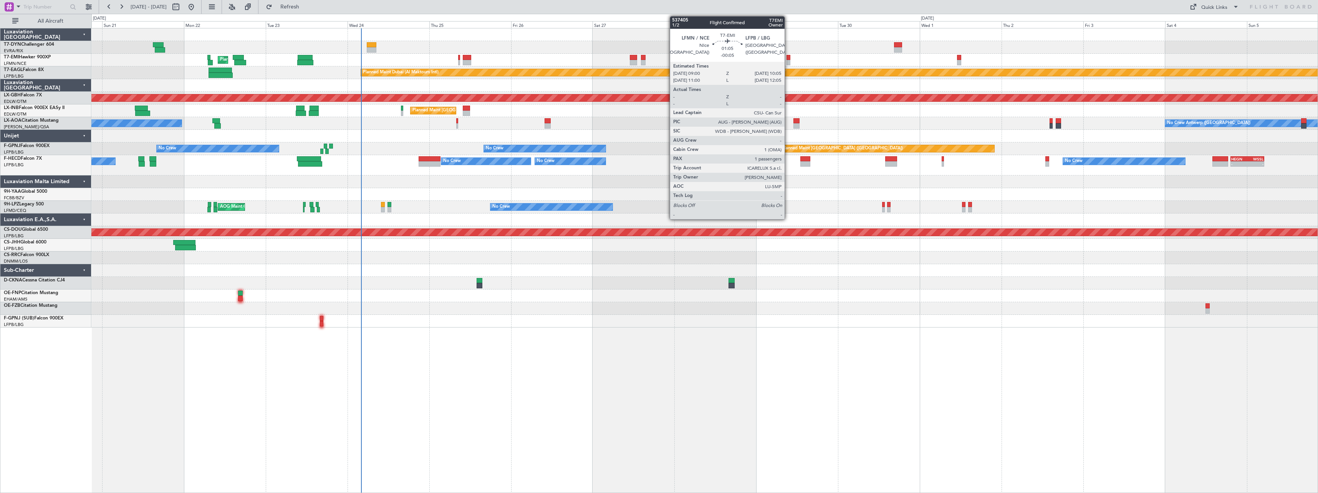
click at [788, 58] on div at bounding box center [788, 57] width 4 height 5
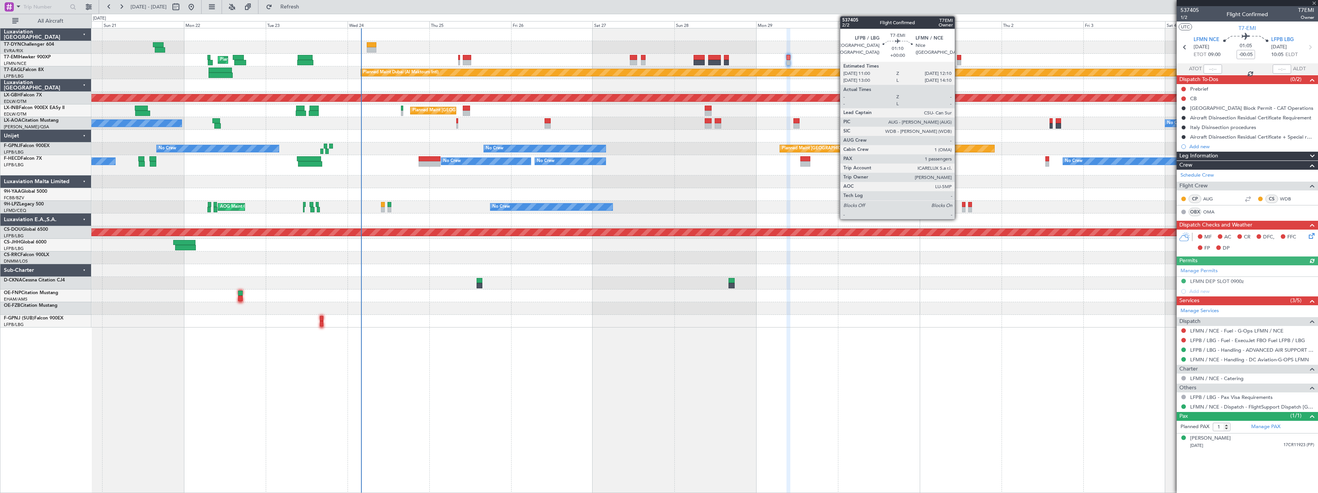
click at [958, 60] on div at bounding box center [959, 62] width 4 height 5
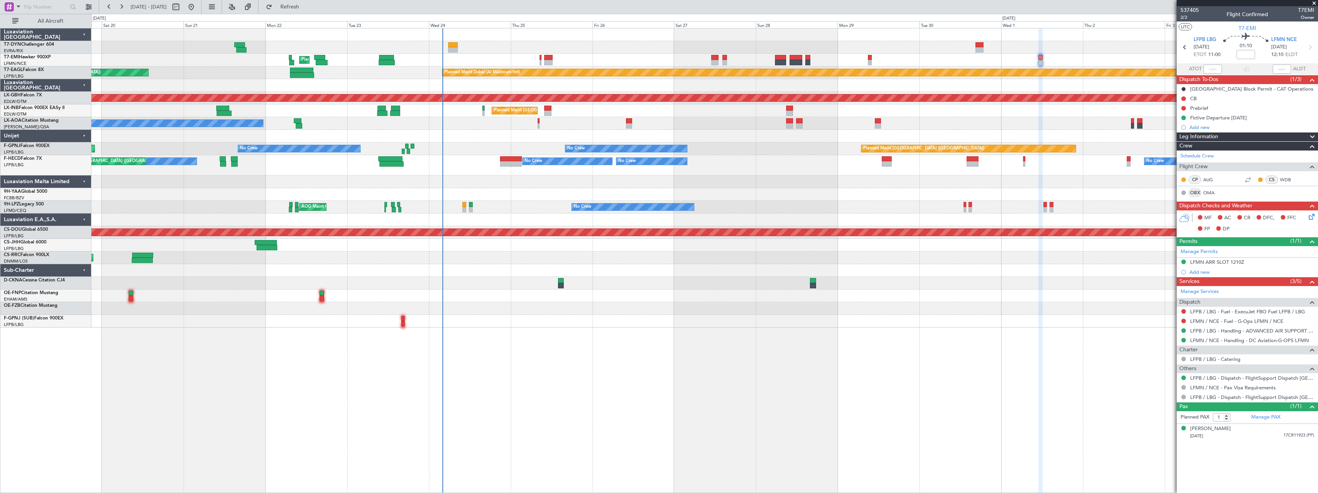
click at [587, 82] on div at bounding box center [704, 85] width 1226 height 13
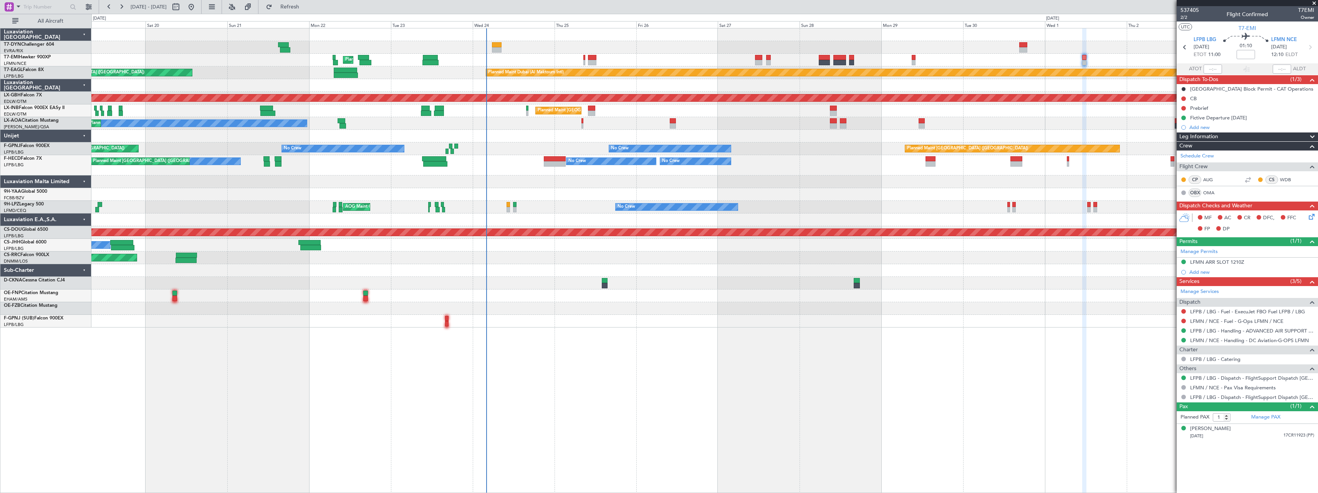
click at [491, 130] on div "Unplanned Maint [GEOGRAPHIC_DATA] (Riga Intl) Planned Maint [GEOGRAPHIC_DATA] P…" at bounding box center [704, 177] width 1226 height 299
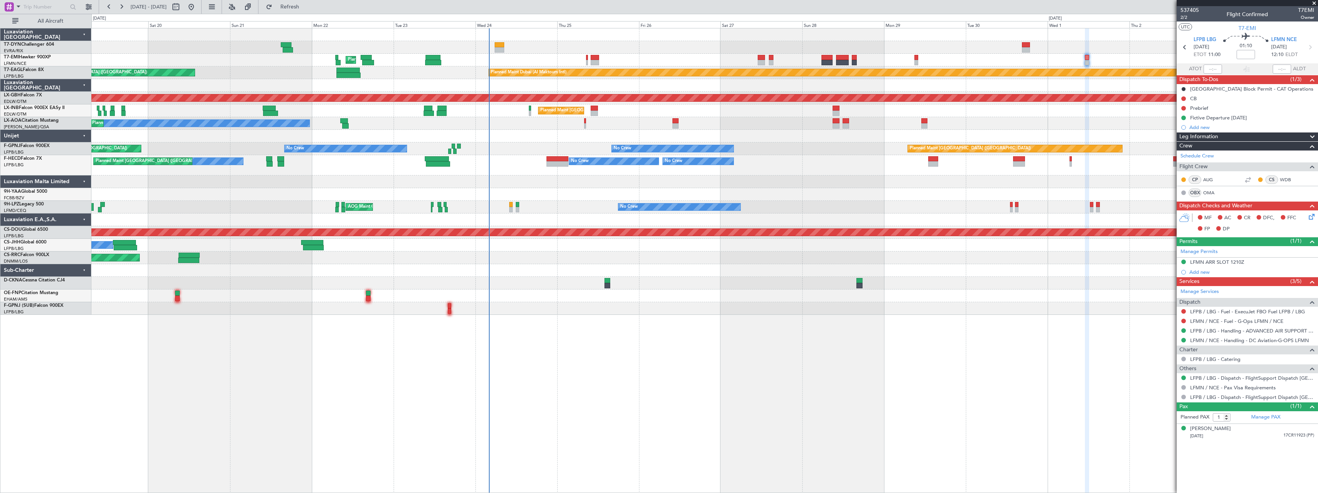
drag, startPoint x: 1314, startPoint y: 2, endPoint x: 1293, endPoint y: 14, distance: 24.2
click at [1312, 4] on span at bounding box center [1314, 3] width 8 height 7
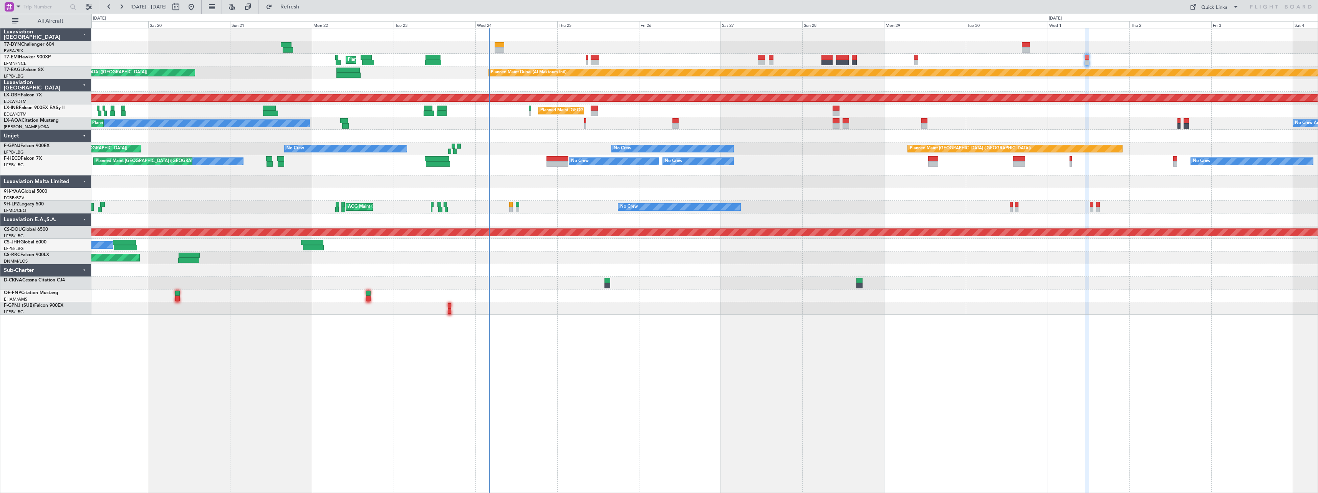
type input "0"
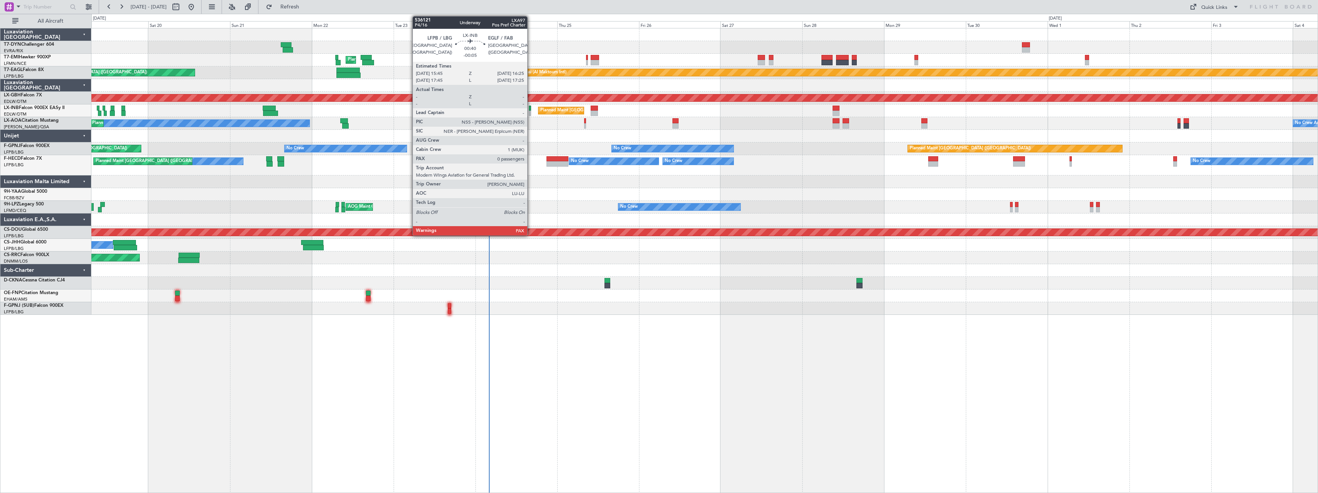
click at [531, 110] on div at bounding box center [530, 108] width 2 height 5
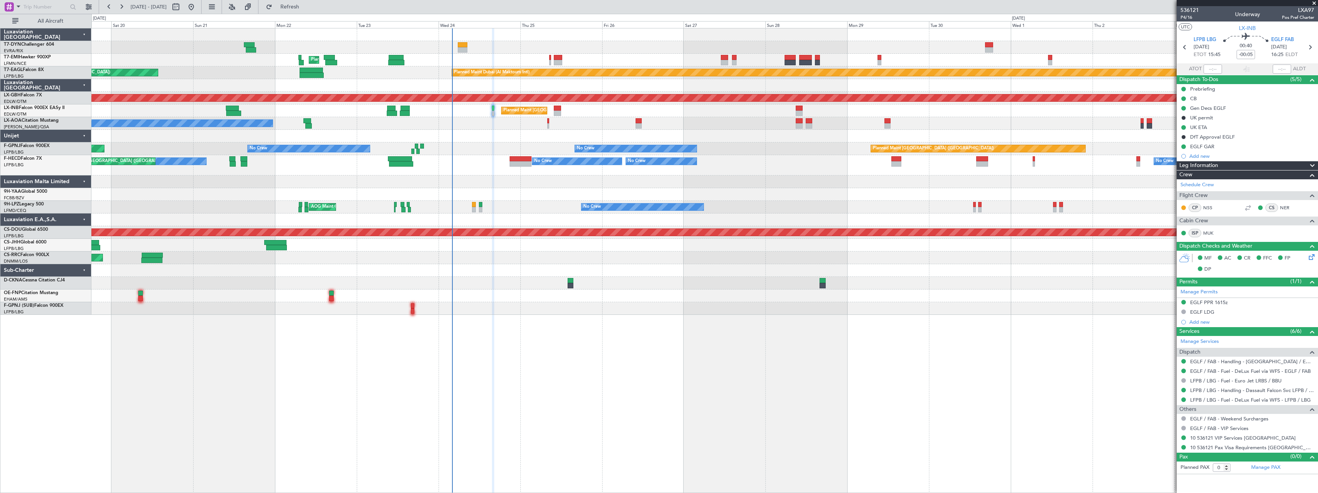
click at [501, 126] on div "No Crew Antwerp ([GEOGRAPHIC_DATA]) No [GEOGRAPHIC_DATA] ([GEOGRAPHIC_DATA]) [G…" at bounding box center [704, 123] width 1226 height 13
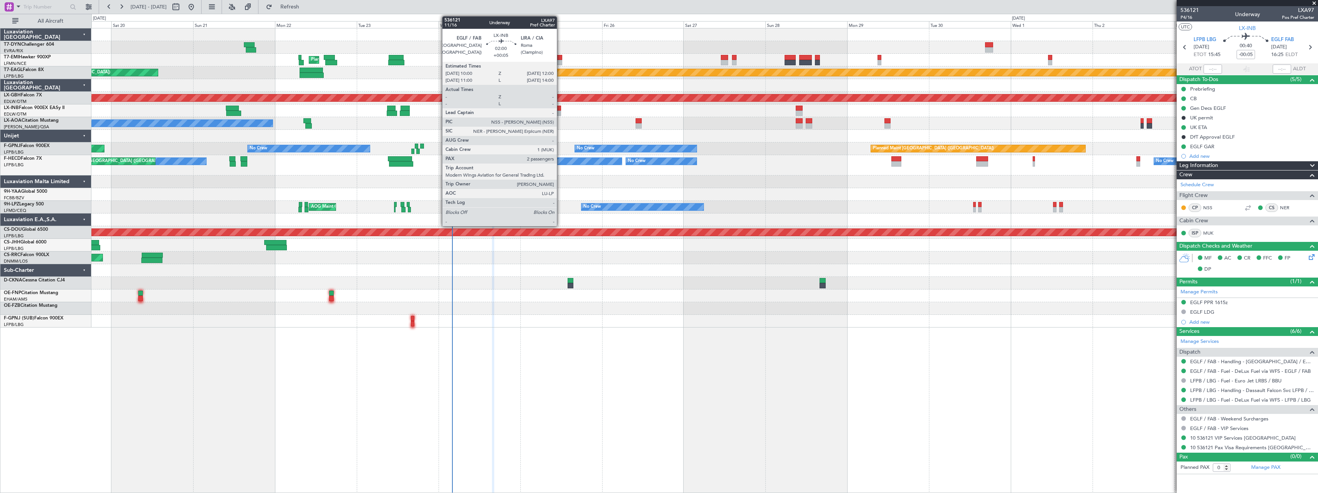
click at [559, 108] on div at bounding box center [557, 108] width 7 height 5
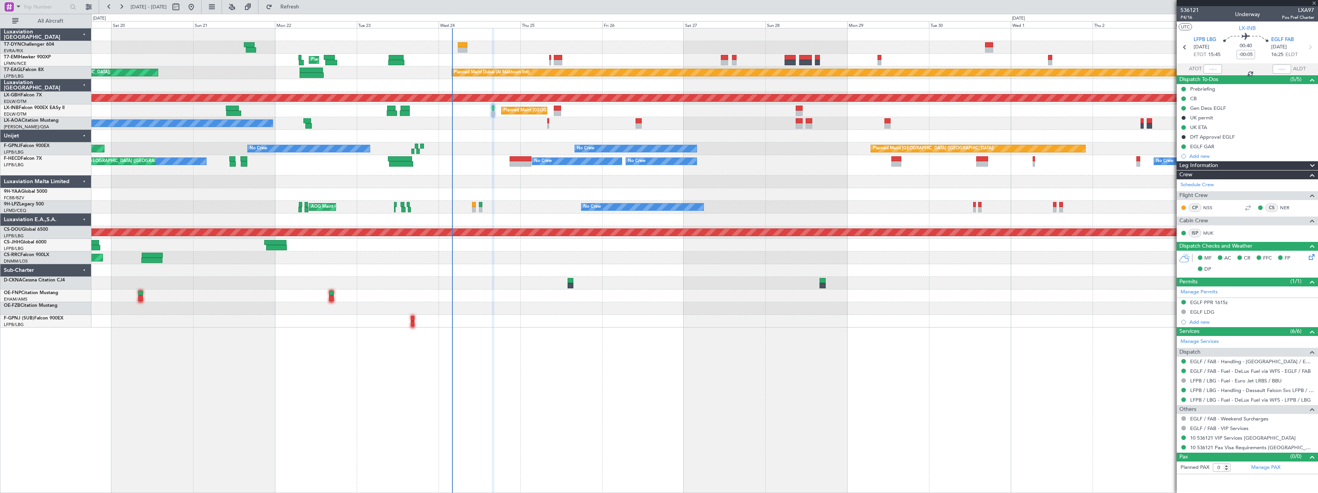
type input "+00:05"
type input "2"
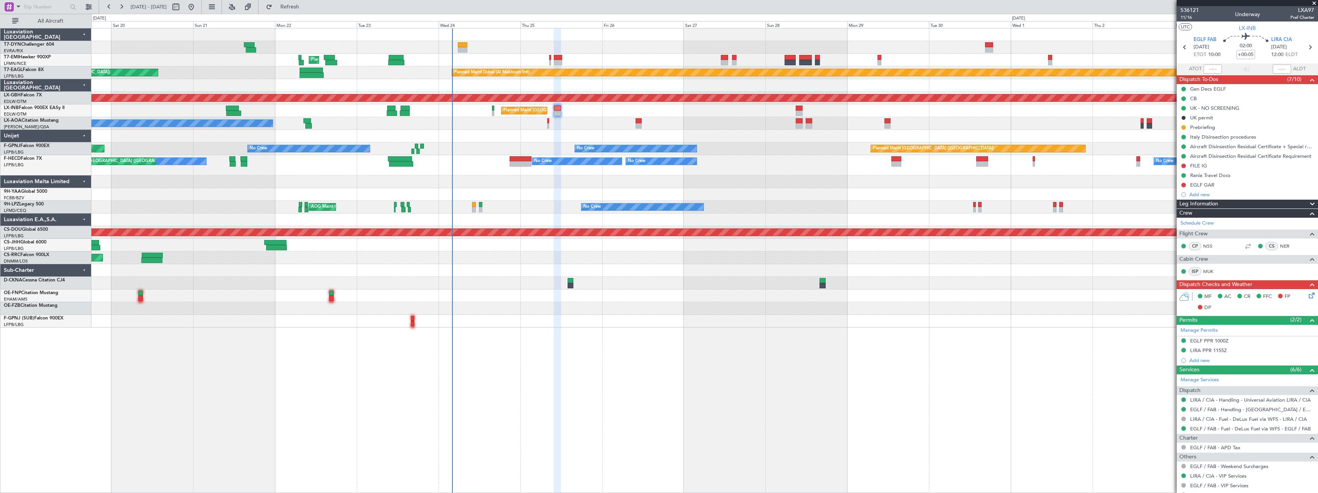
scroll to position [73, 0]
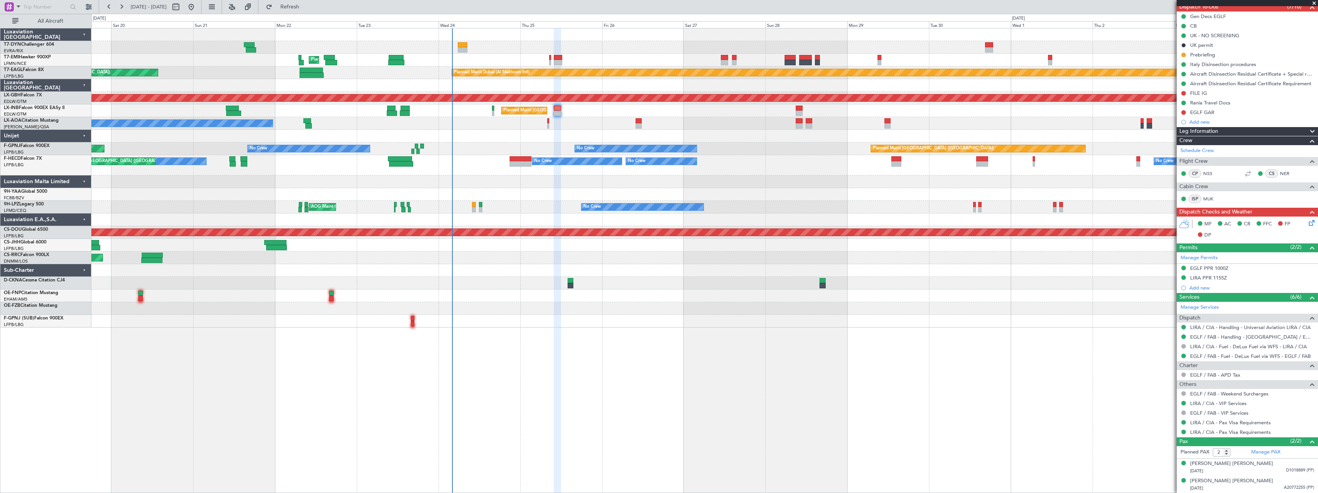
click at [754, 160] on div "Planned Maint [GEOGRAPHIC_DATA] ([GEOGRAPHIC_DATA]) No Crew No Crew No Crew No …" at bounding box center [704, 165] width 1226 height 20
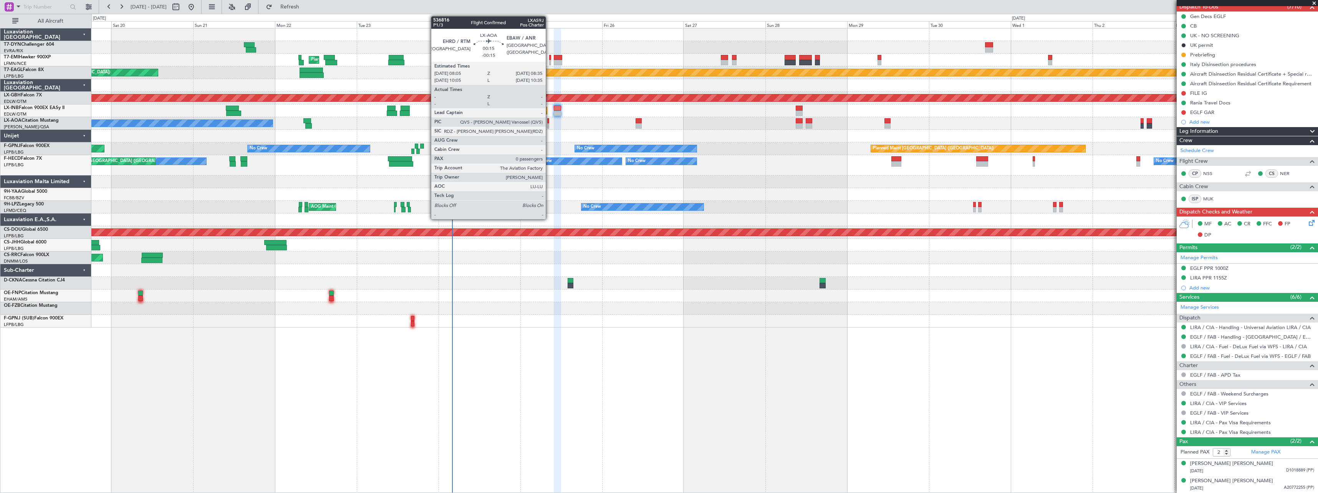
click at [549, 124] on div at bounding box center [548, 125] width 2 height 5
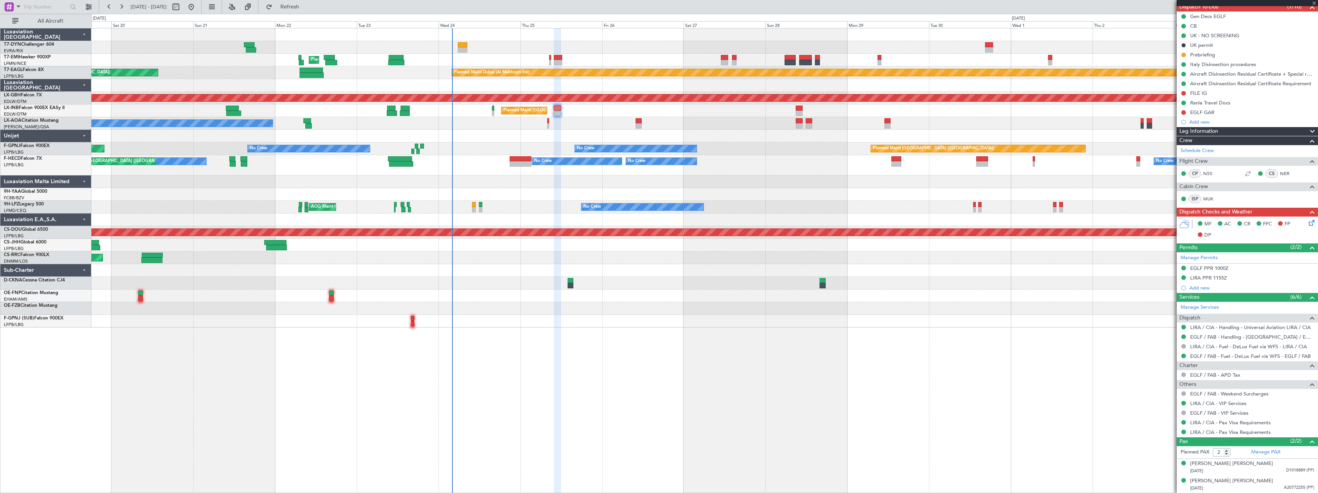
type input "-00:15"
type input "0"
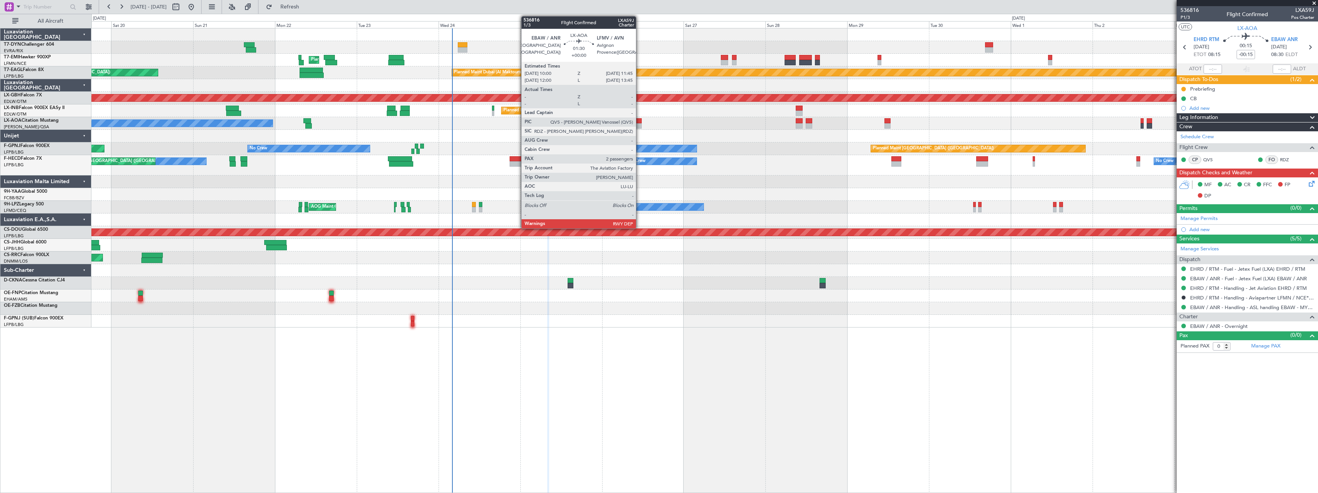
click at [639, 120] on div at bounding box center [638, 120] width 6 height 5
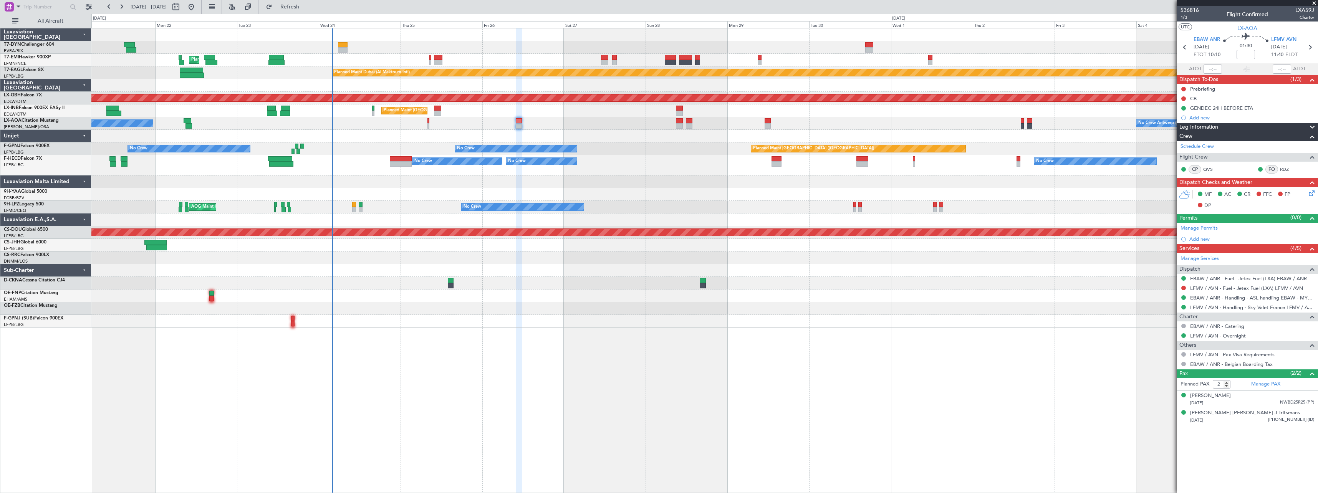
click at [601, 132] on div at bounding box center [704, 136] width 1226 height 13
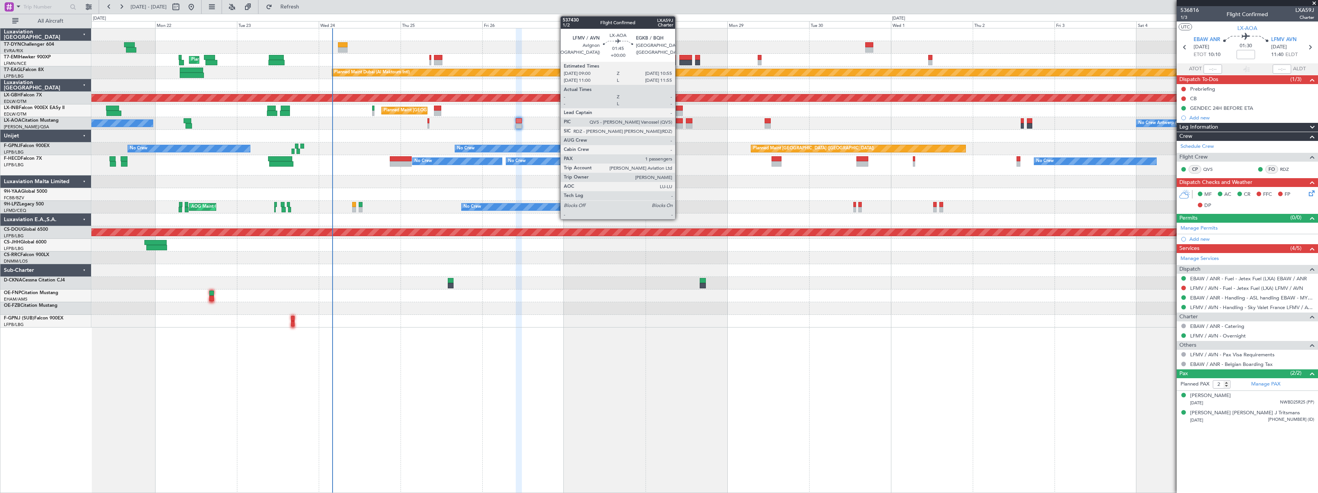
click at [678, 121] on div at bounding box center [679, 120] width 7 height 5
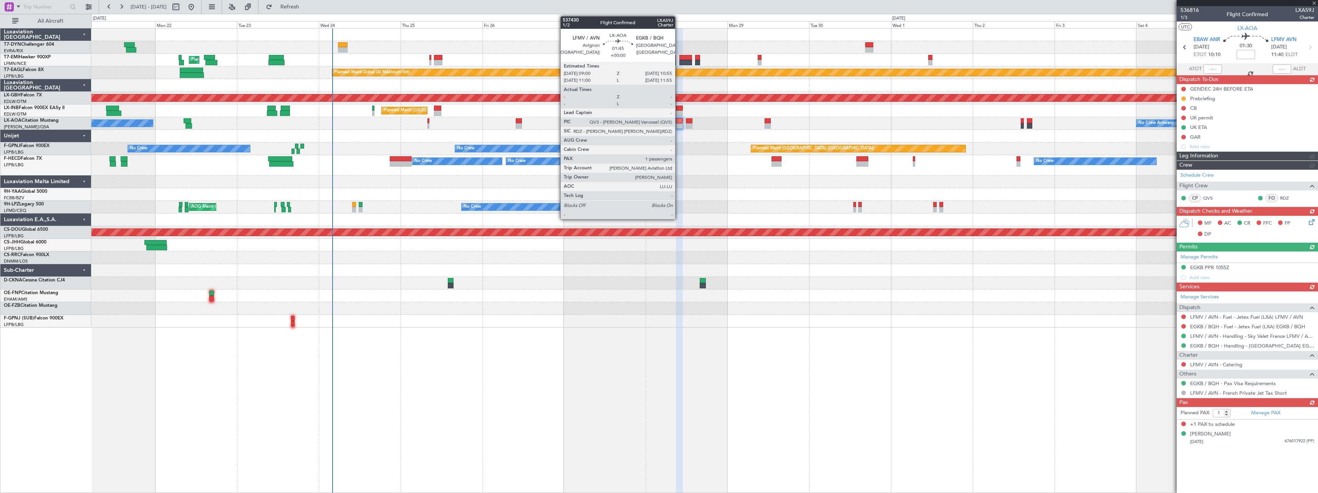
type input "2"
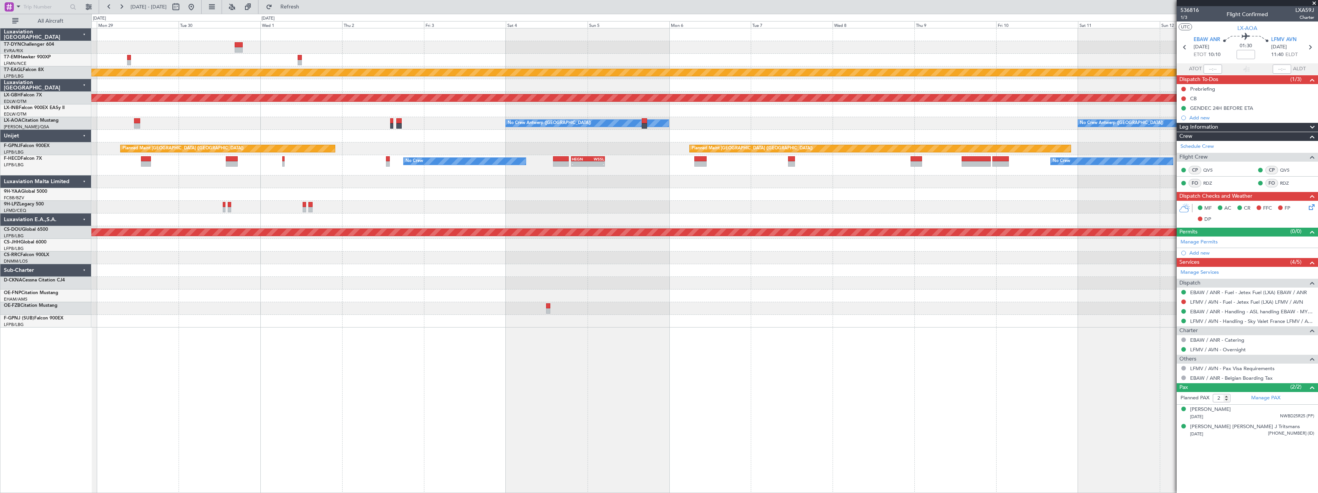
click at [355, 203] on div "Planned Maint Dubai (Al Maktoum Intl) Planned Maint Nurnberg Planned Maint [GEO…" at bounding box center [704, 177] width 1226 height 299
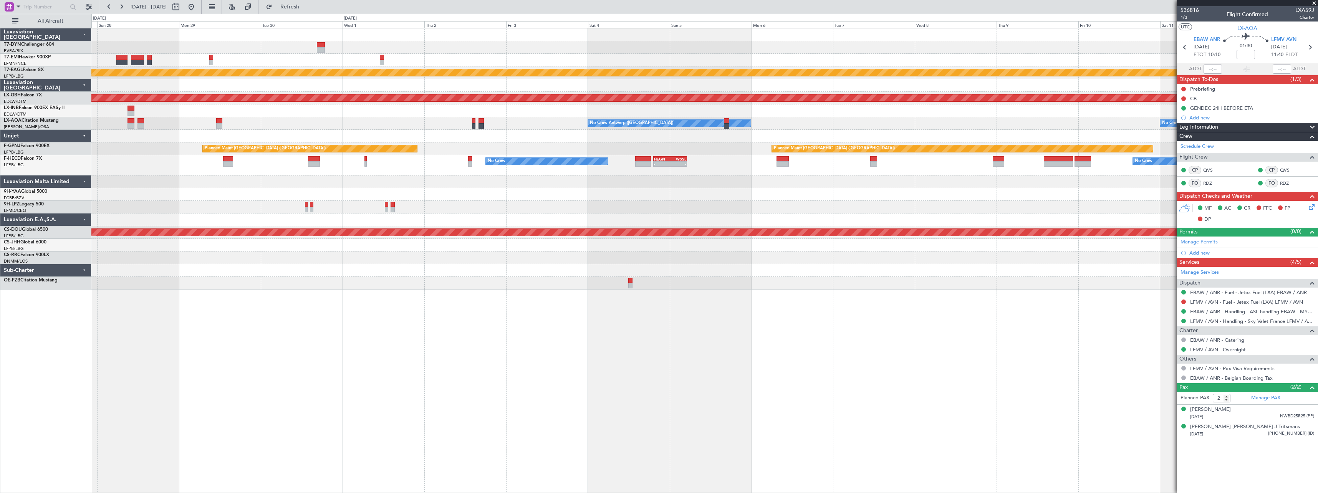
click at [484, 137] on div at bounding box center [704, 136] width 1226 height 13
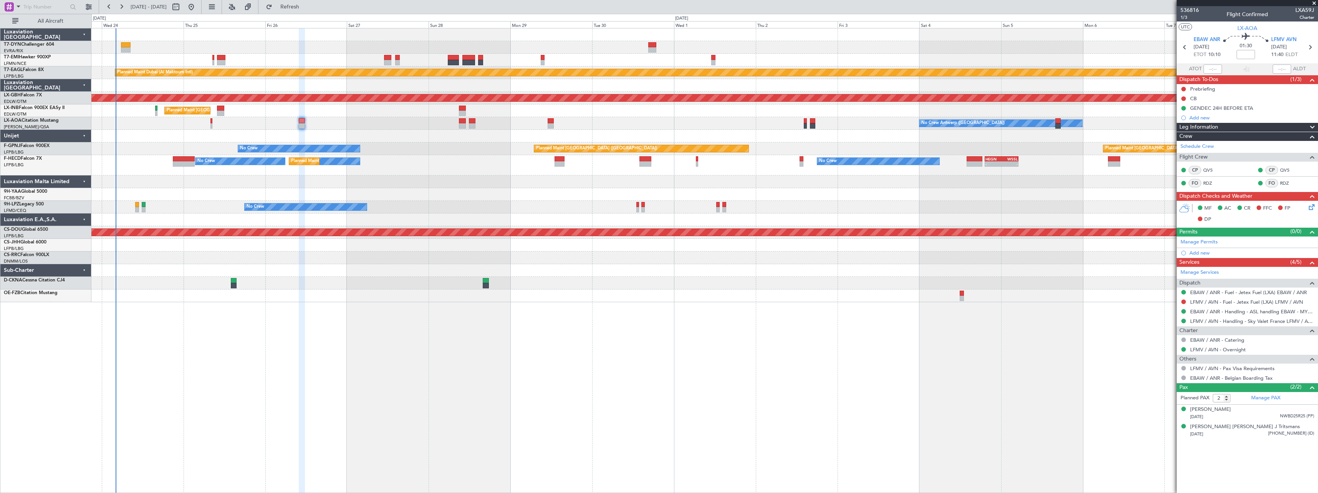
click at [807, 171] on div "Planned Maint [GEOGRAPHIC_DATA] Planned Maint [GEOGRAPHIC_DATA] (Al Maktoum Int…" at bounding box center [704, 165] width 1226 height 274
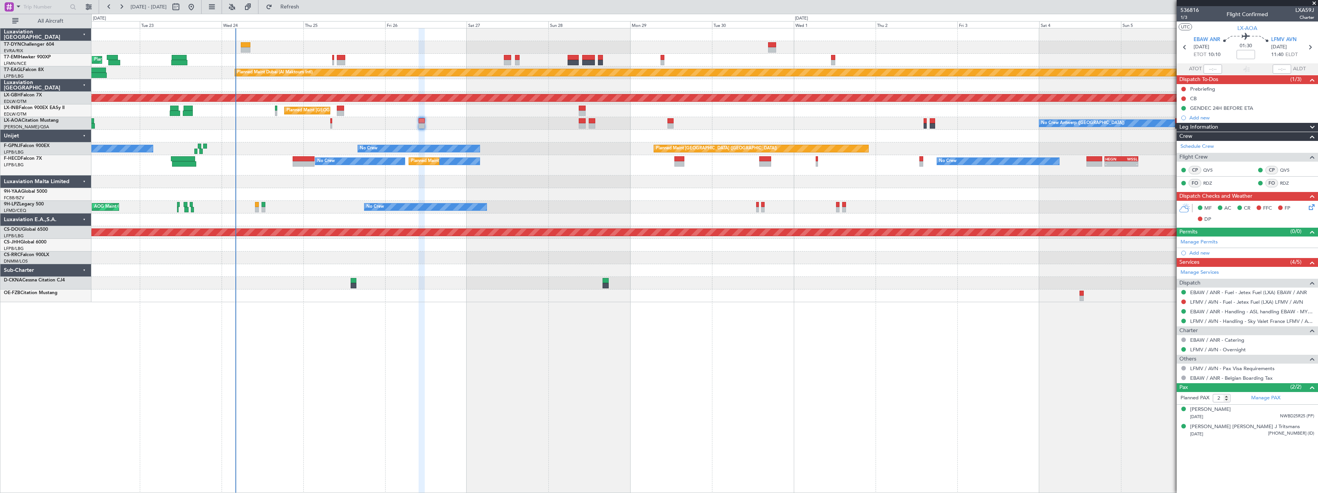
click at [880, 193] on div at bounding box center [704, 194] width 1226 height 13
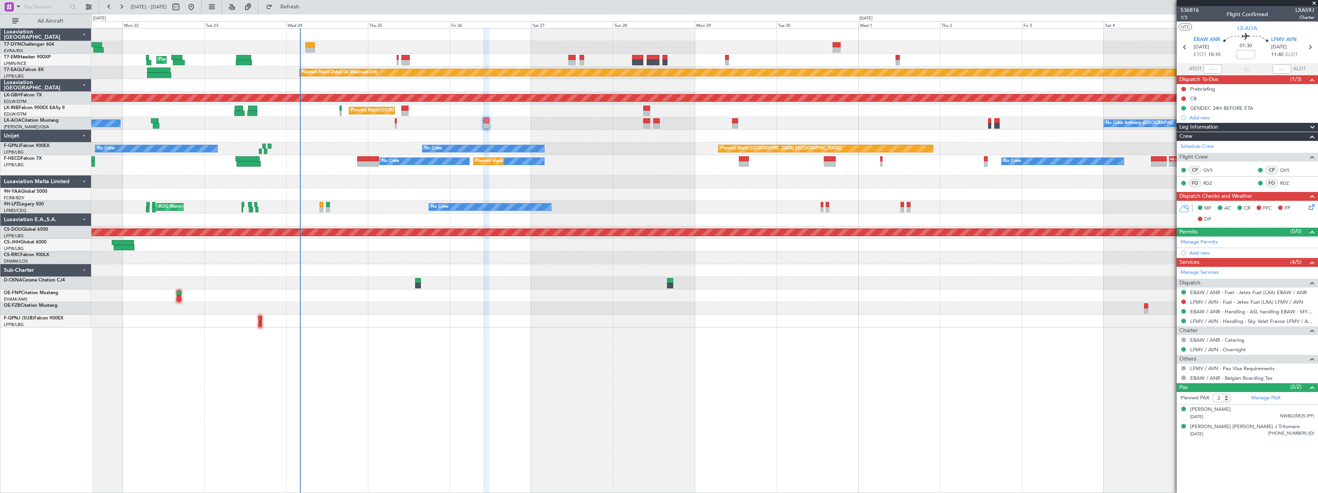
click at [414, 177] on div at bounding box center [704, 181] width 1226 height 13
click at [443, 173] on div "No Crew - - HEGN 19:15 Z WSSL 05:10 Z No Crew Planned Maint [GEOGRAPHIC_DATA] (…" at bounding box center [704, 165] width 1226 height 20
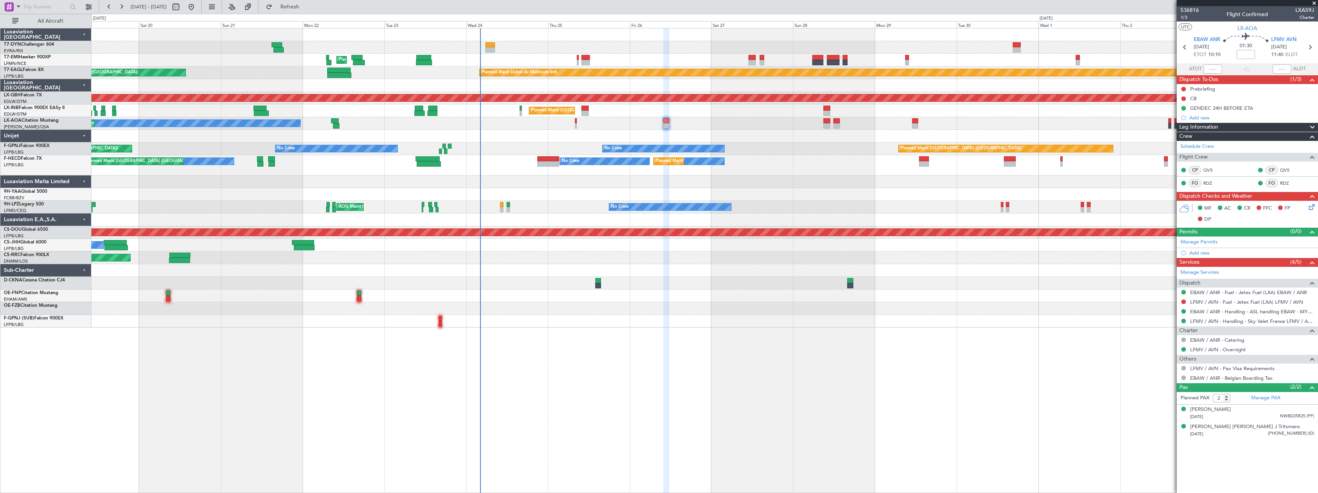
click at [494, 146] on div "Planned Maint [GEOGRAPHIC_DATA] ([GEOGRAPHIC_DATA]) No Crew No Crew AOG Maint […" at bounding box center [704, 148] width 1226 height 13
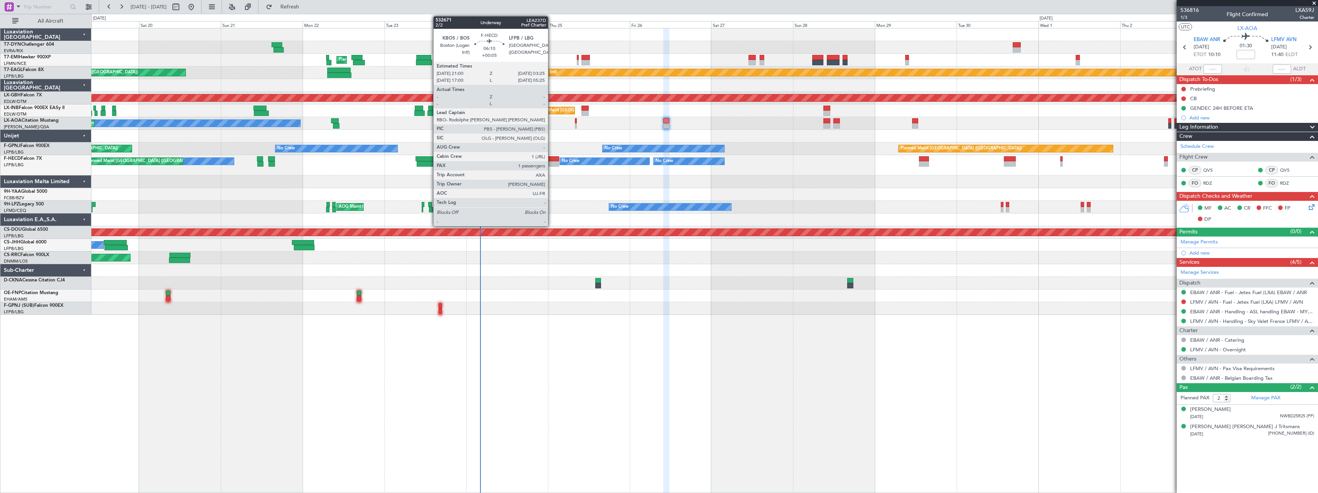
click at [551, 159] on div at bounding box center [548, 158] width 22 height 5
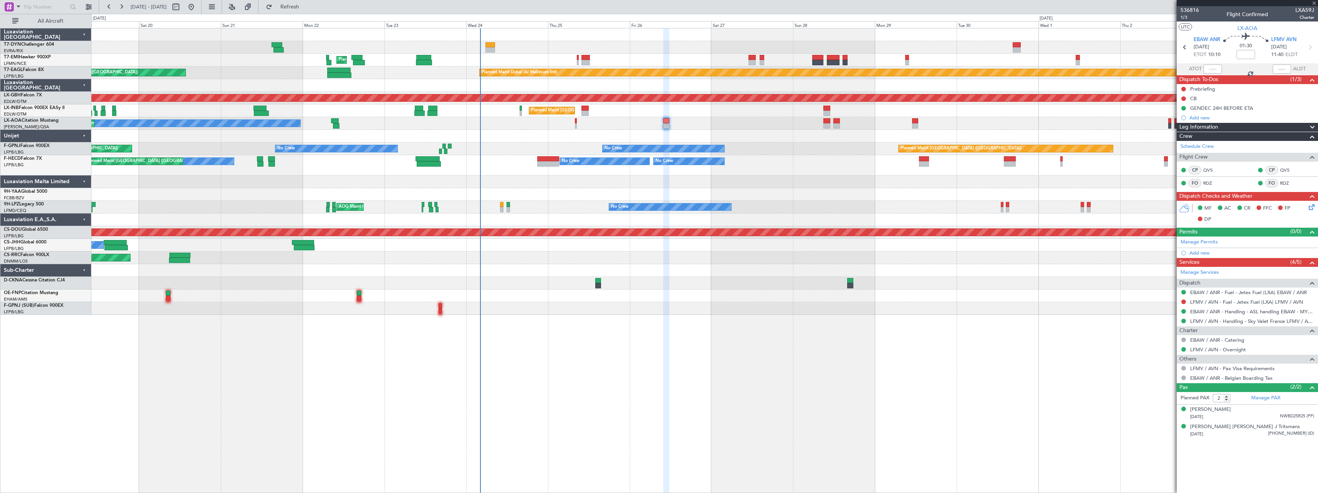
type input "+00:05"
type input "1"
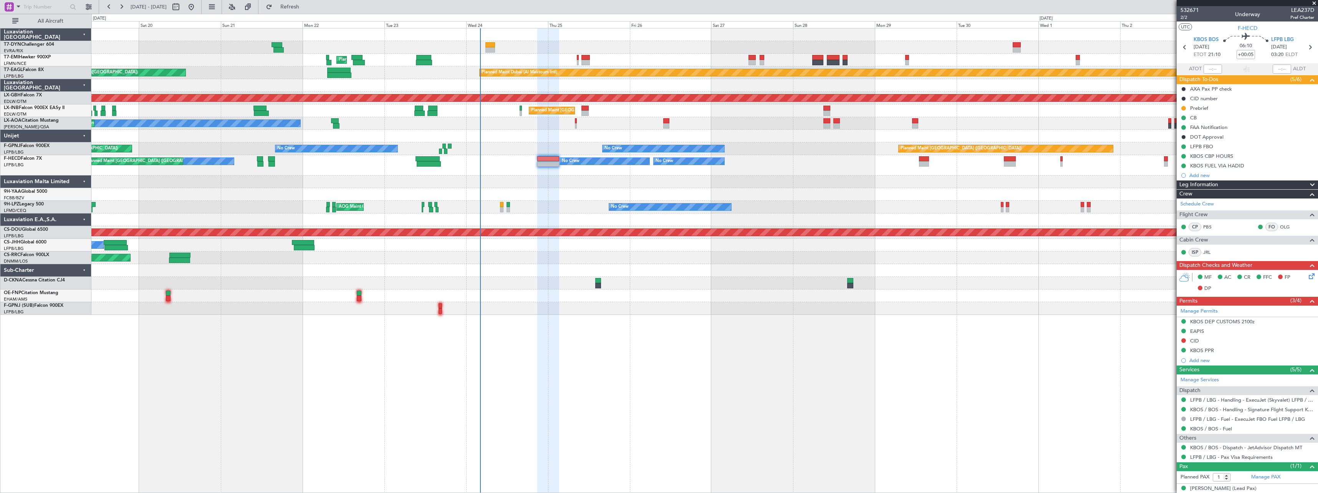
scroll to position [8, 0]
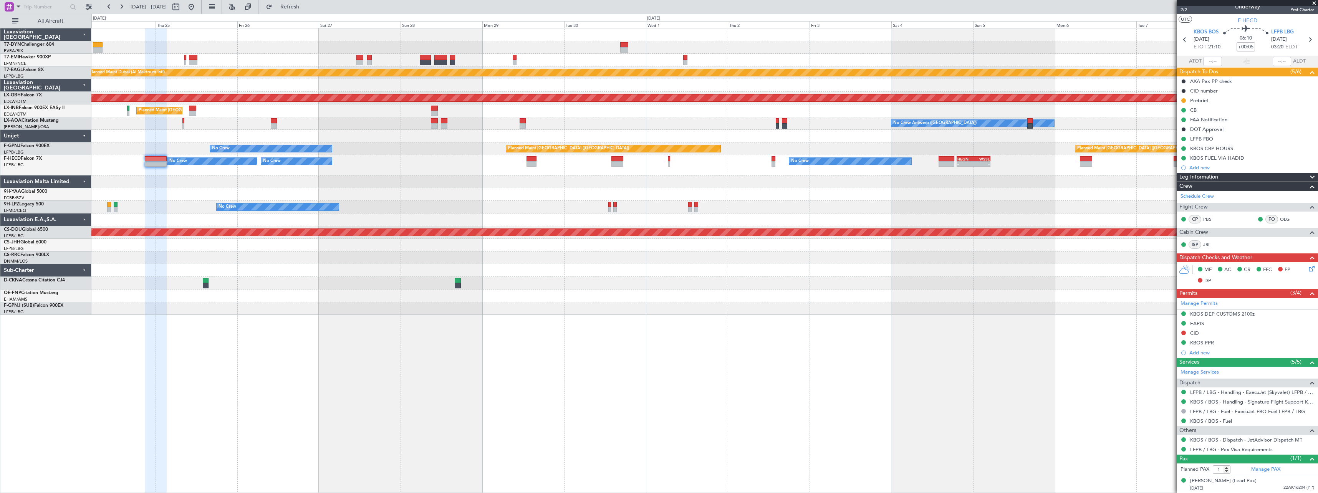
click at [435, 195] on div at bounding box center [704, 194] width 1226 height 13
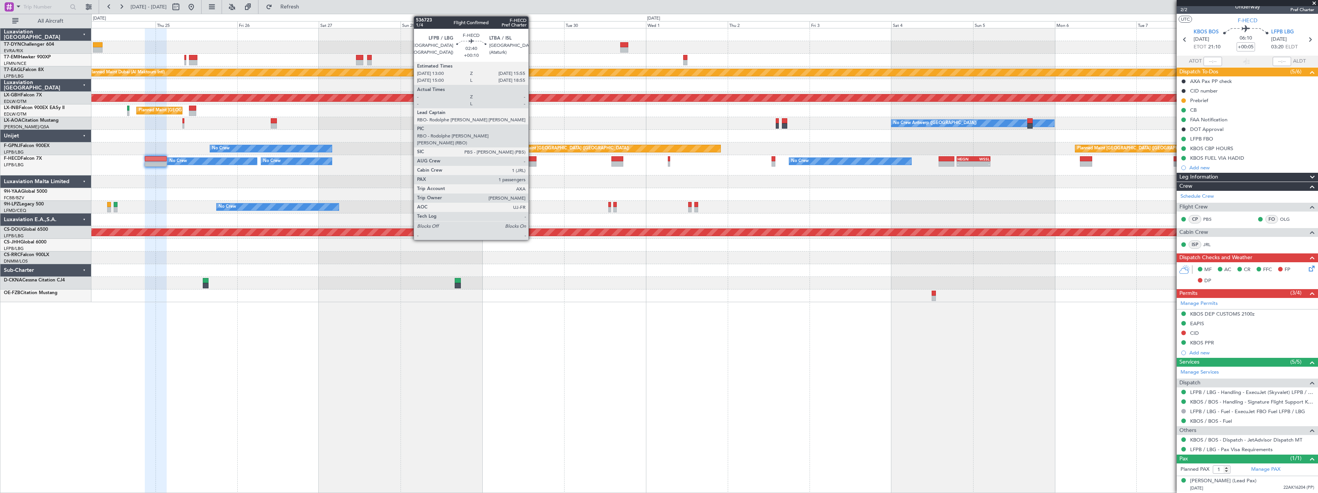
click at [532, 162] on div at bounding box center [531, 163] width 10 height 5
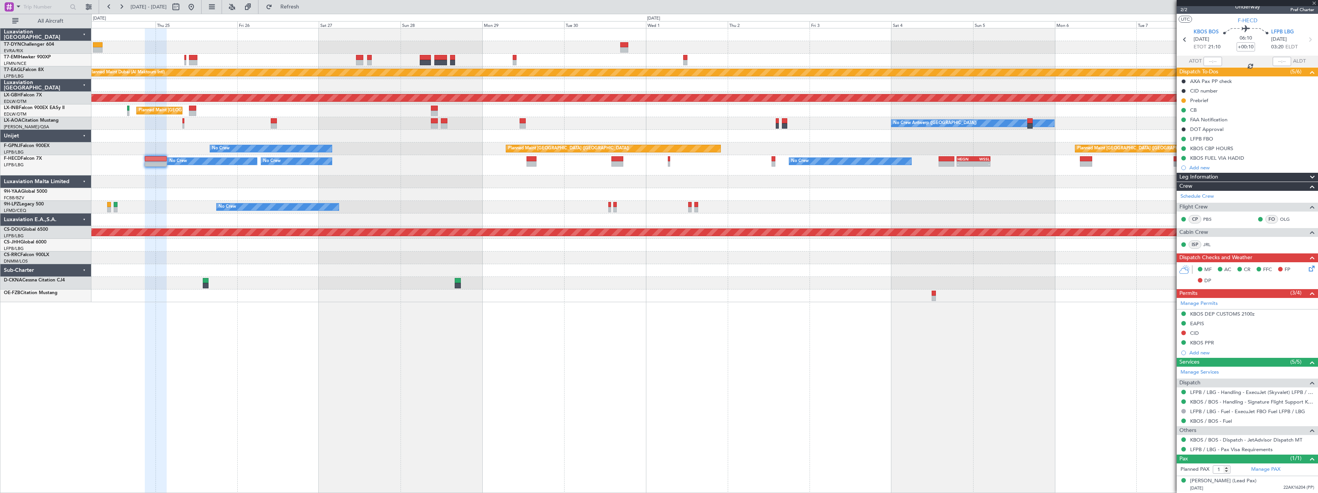
scroll to position [0, 0]
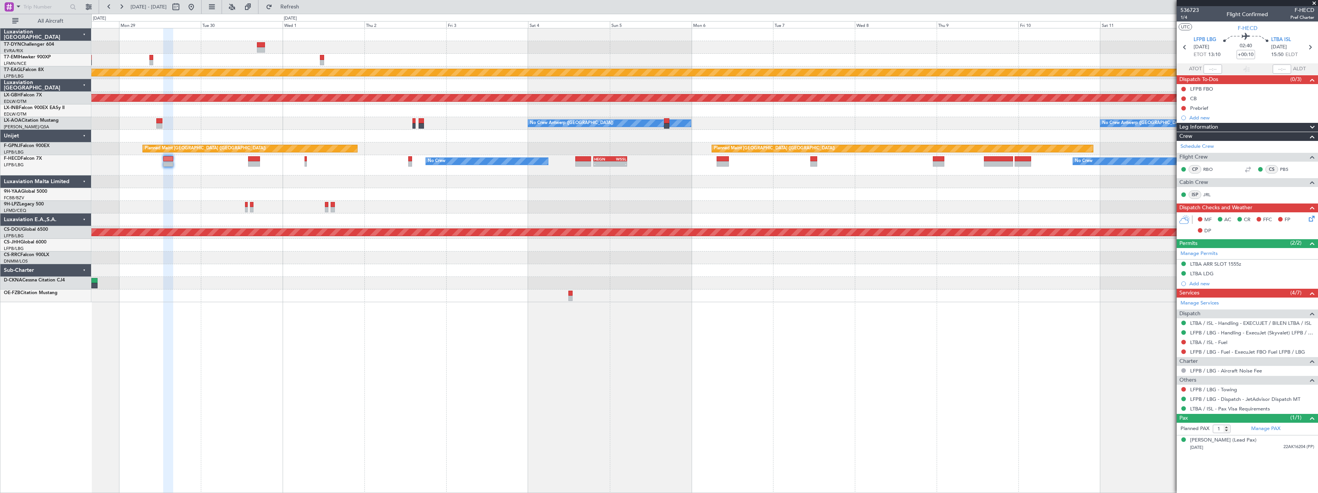
click at [672, 205] on div "Planned Maint Dubai (Al Maktoum Intl) Planned Maint Nurnberg Planned Maint [GEO…" at bounding box center [704, 165] width 1226 height 274
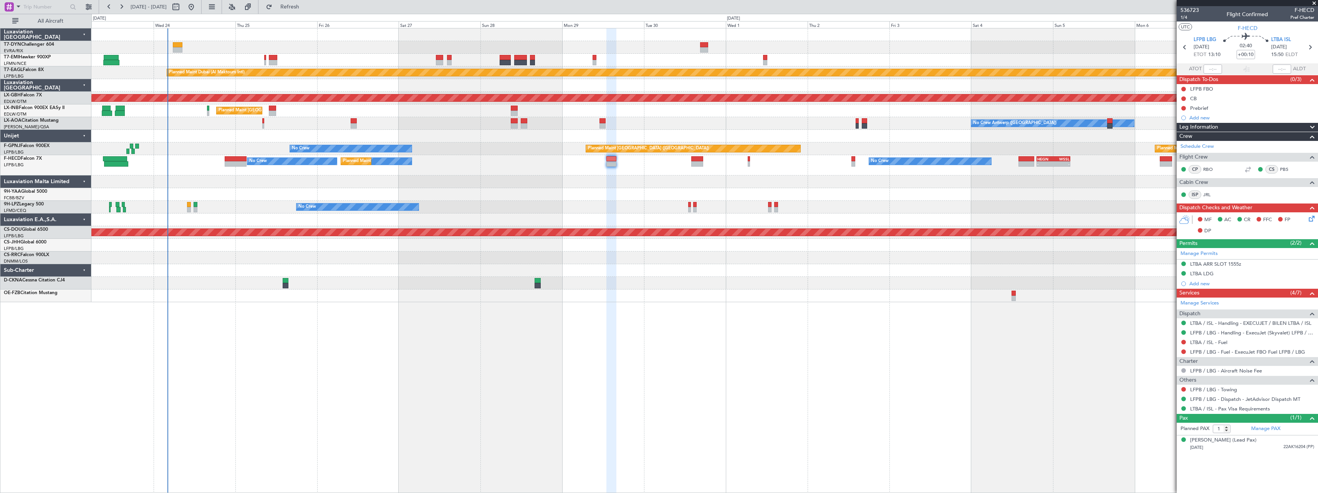
click at [880, 195] on div at bounding box center [704, 194] width 1226 height 13
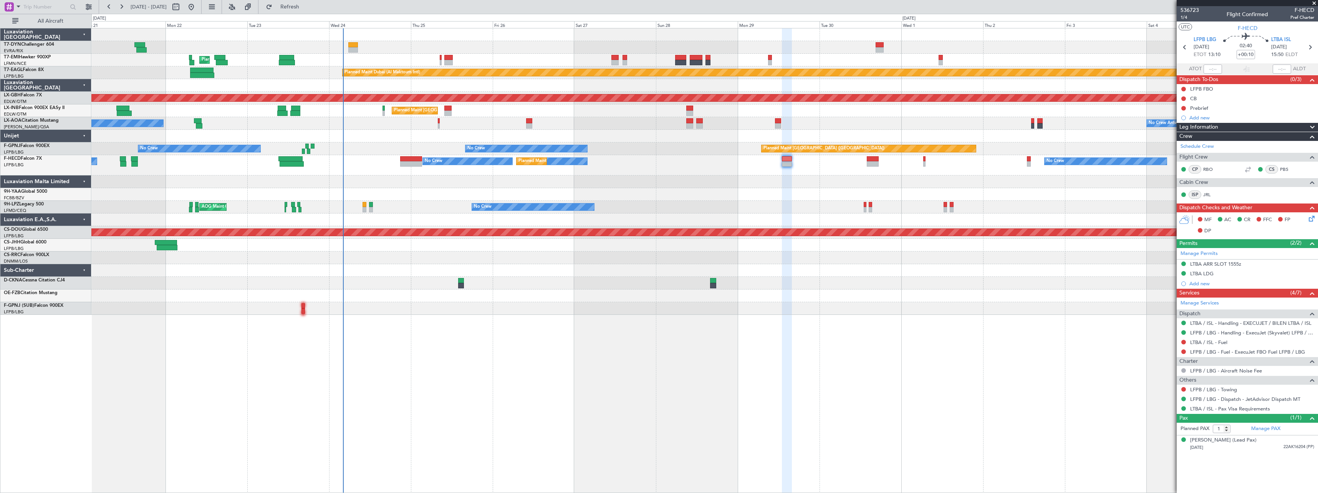
click at [553, 183] on div at bounding box center [704, 181] width 1226 height 13
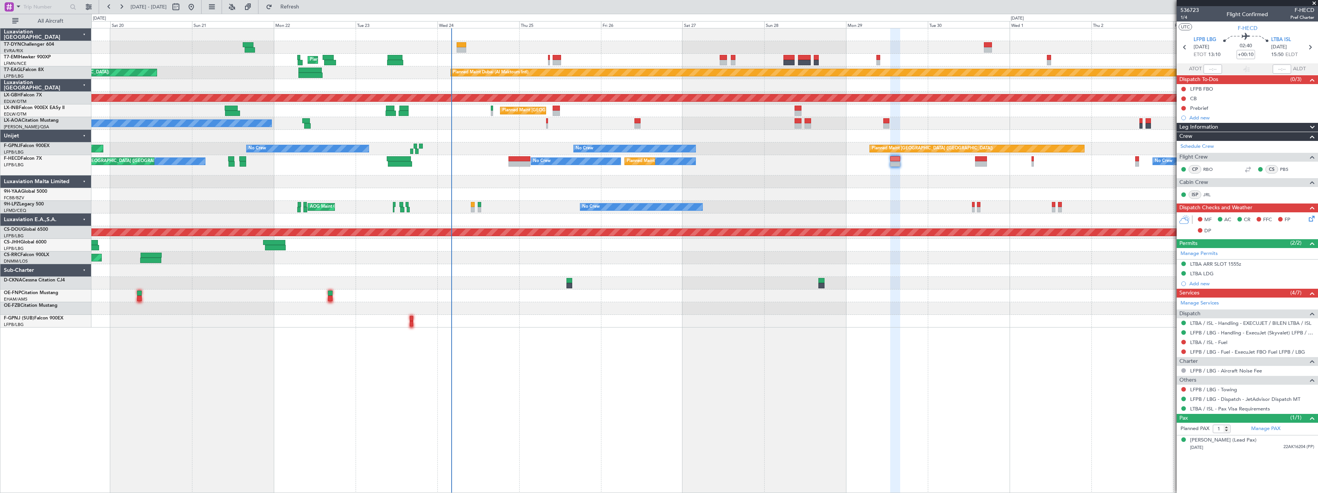
click at [536, 182] on div at bounding box center [704, 181] width 1226 height 13
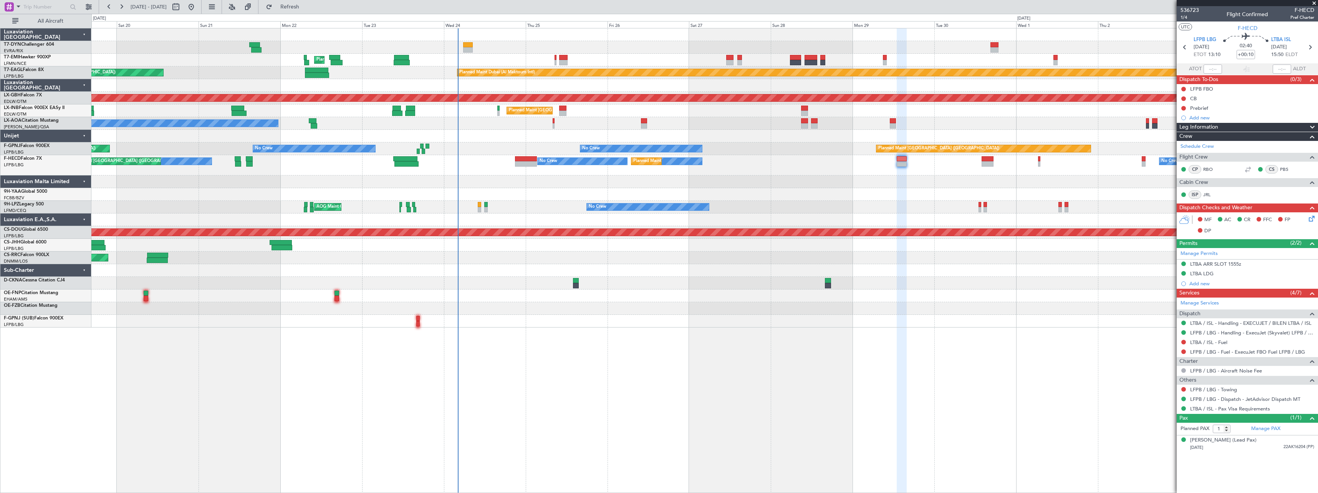
click at [480, 220] on div at bounding box center [704, 219] width 1226 height 13
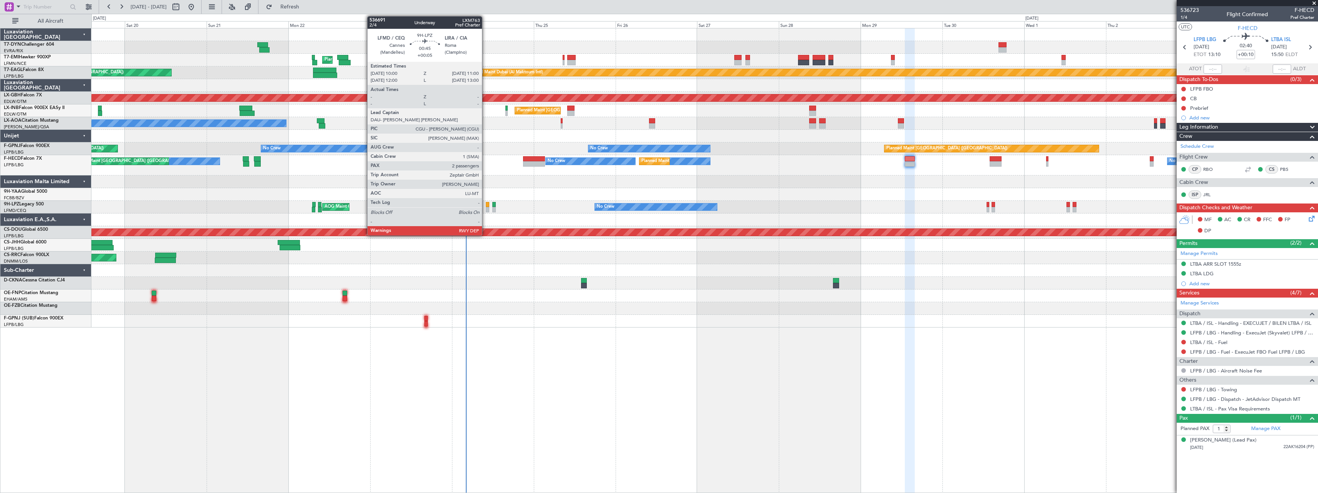
click at [486, 205] on div at bounding box center [487, 204] width 3 height 5
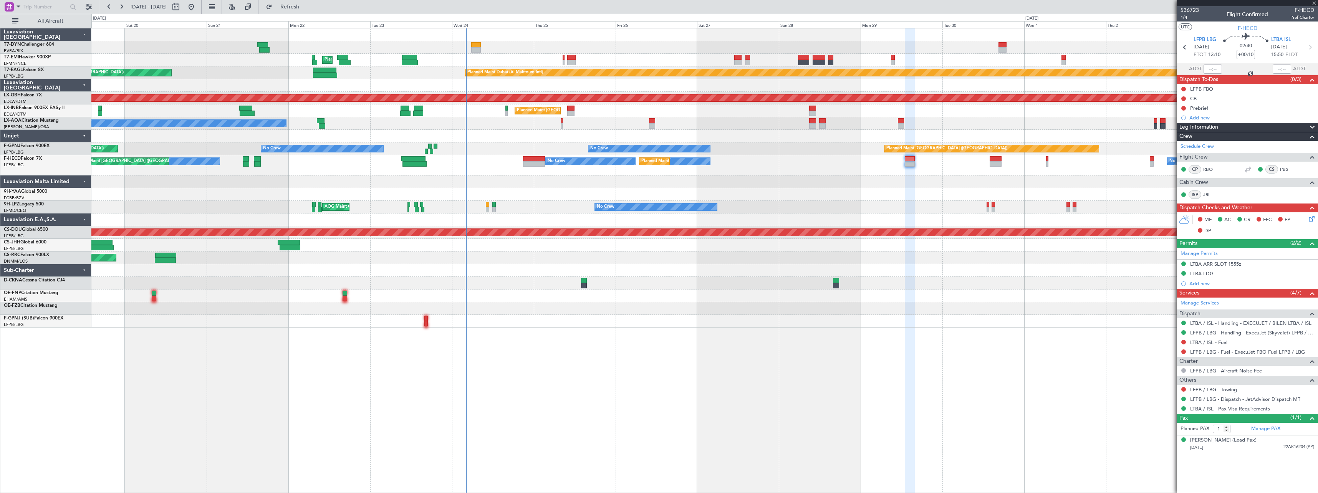
type input "+00:05"
type input "2"
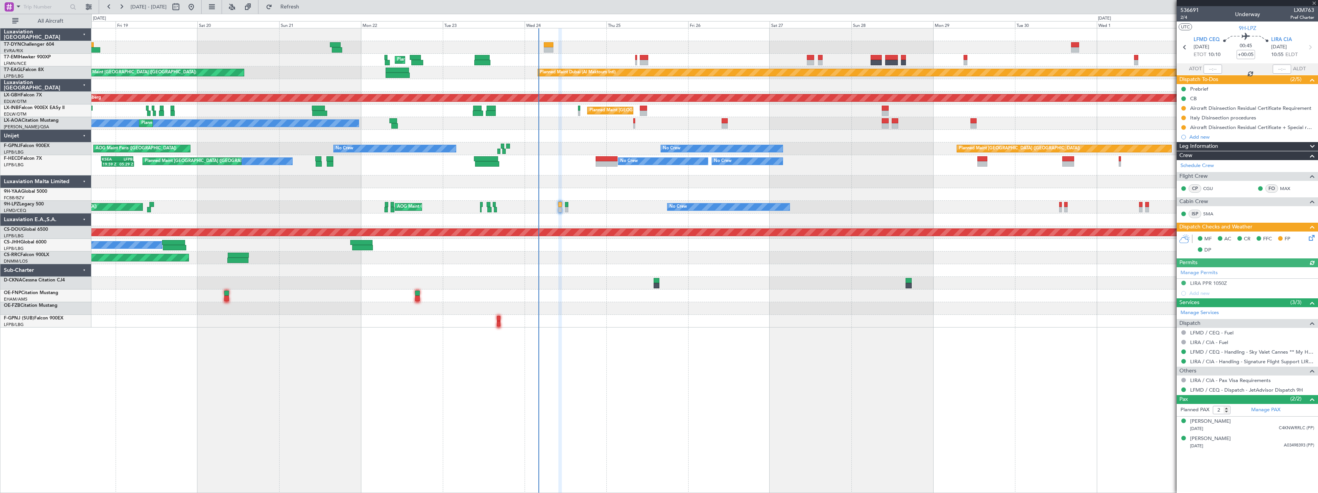
click at [589, 256] on div "Planned Maint [GEOGRAPHIC_DATA] ([GEOGRAPHIC_DATA])" at bounding box center [704, 258] width 1226 height 13
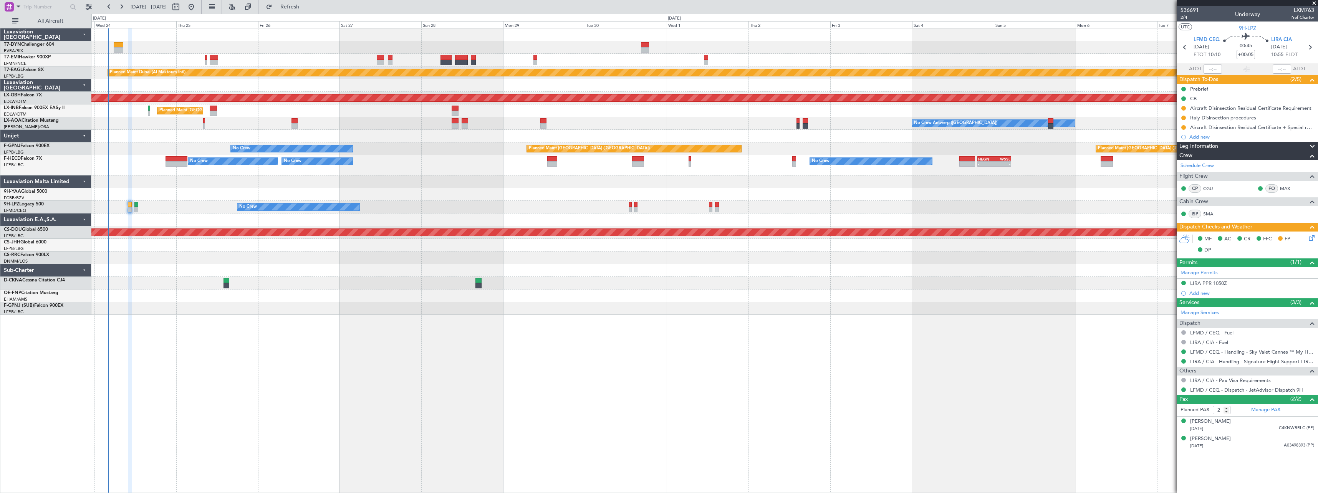
click at [632, 263] on div at bounding box center [704, 258] width 1226 height 13
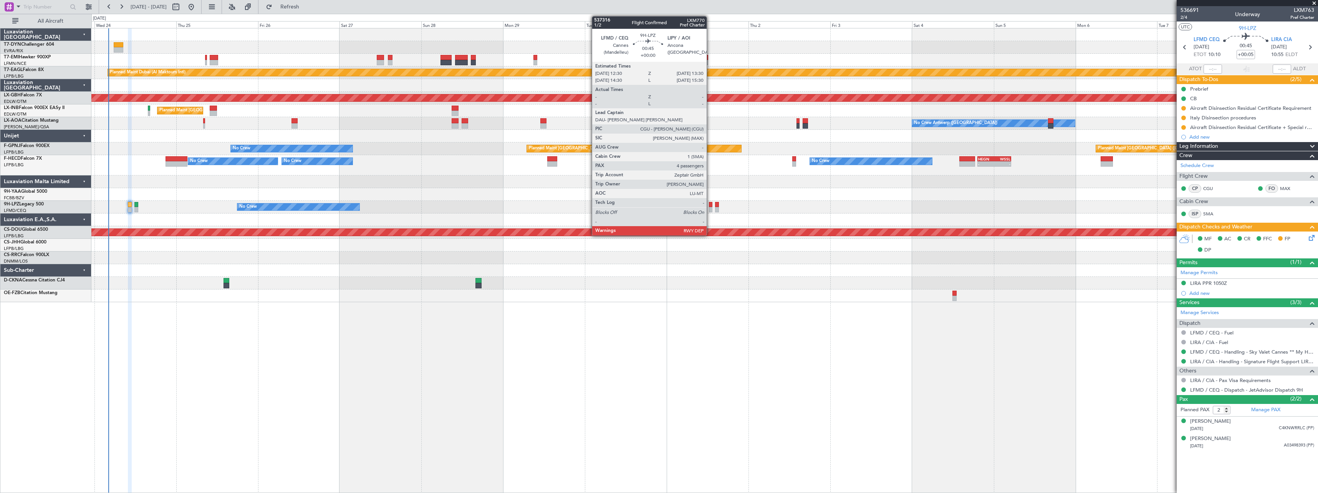
click at [710, 207] on div at bounding box center [710, 204] width 3 height 5
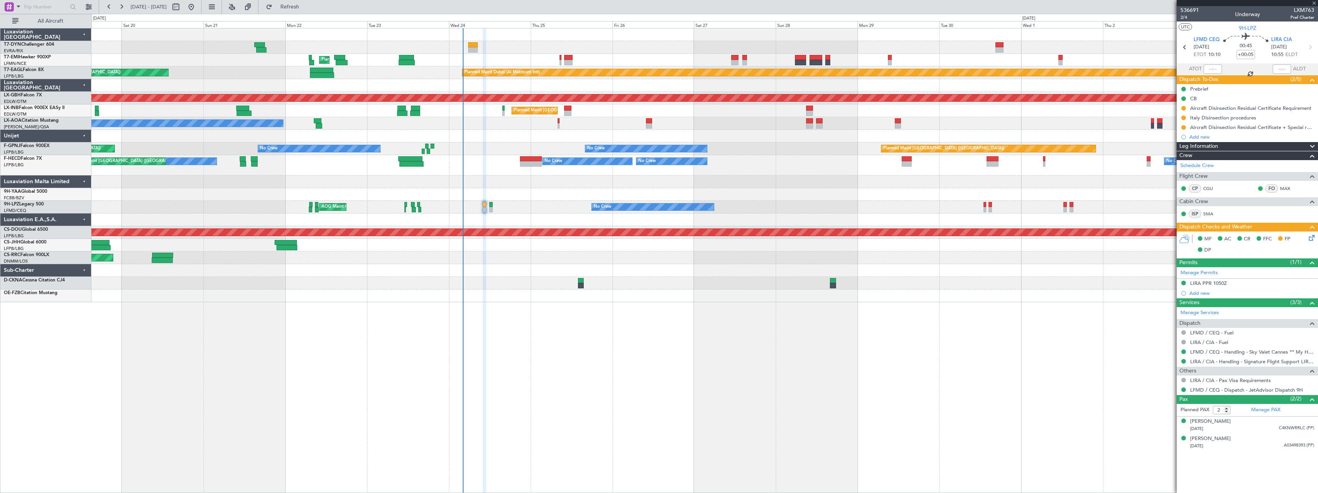
click at [695, 247] on div "Unplanned Maint [GEOGRAPHIC_DATA] (Riga Intl) Planned Maint [GEOGRAPHIC_DATA] P…" at bounding box center [704, 165] width 1226 height 274
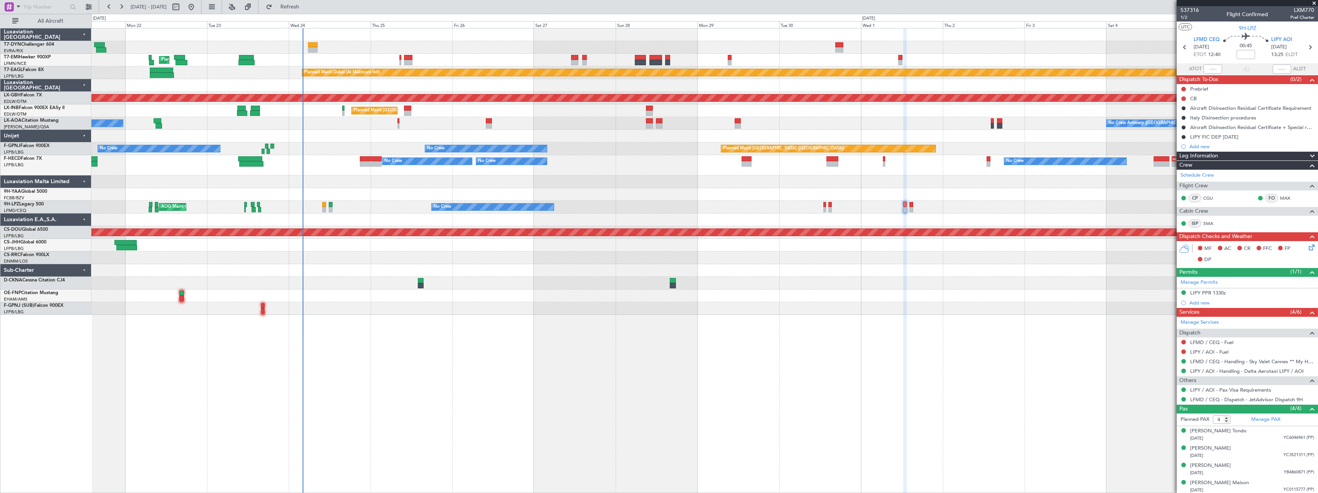
click at [508, 315] on div "Planned Maint [GEOGRAPHIC_DATA] Planned Maint [GEOGRAPHIC_DATA] (Al Maktoum Int…" at bounding box center [704, 260] width 1226 height 465
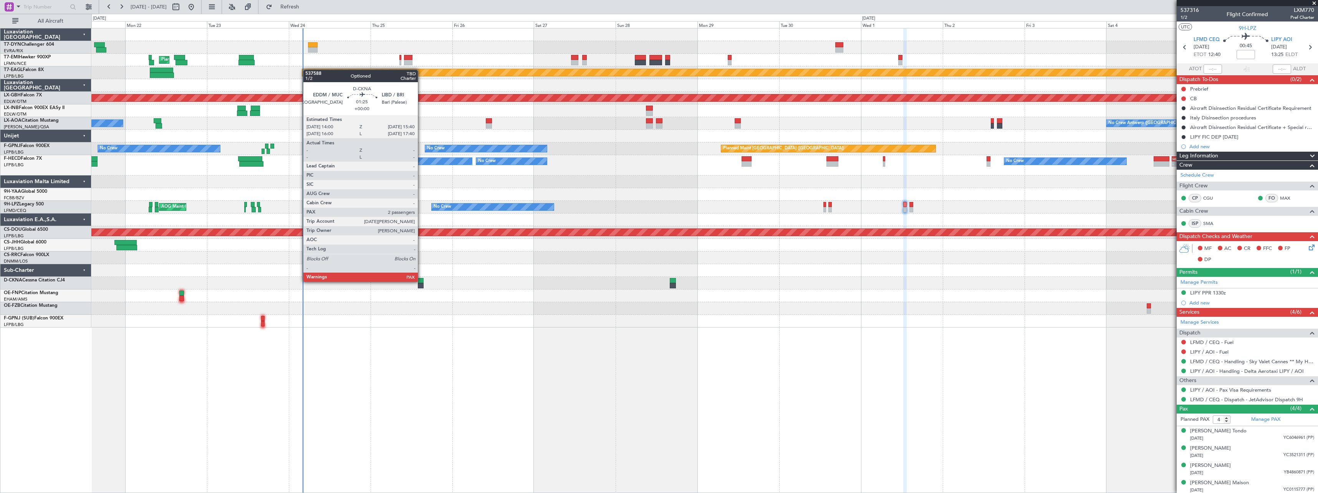
click at [421, 281] on div at bounding box center [421, 280] width 6 height 5
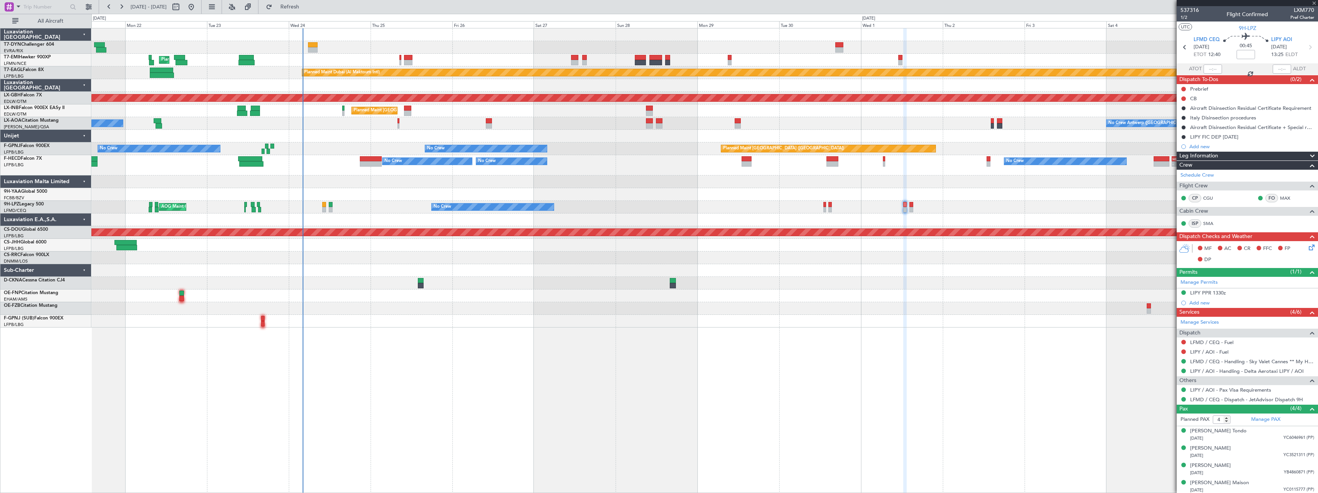
type input "2"
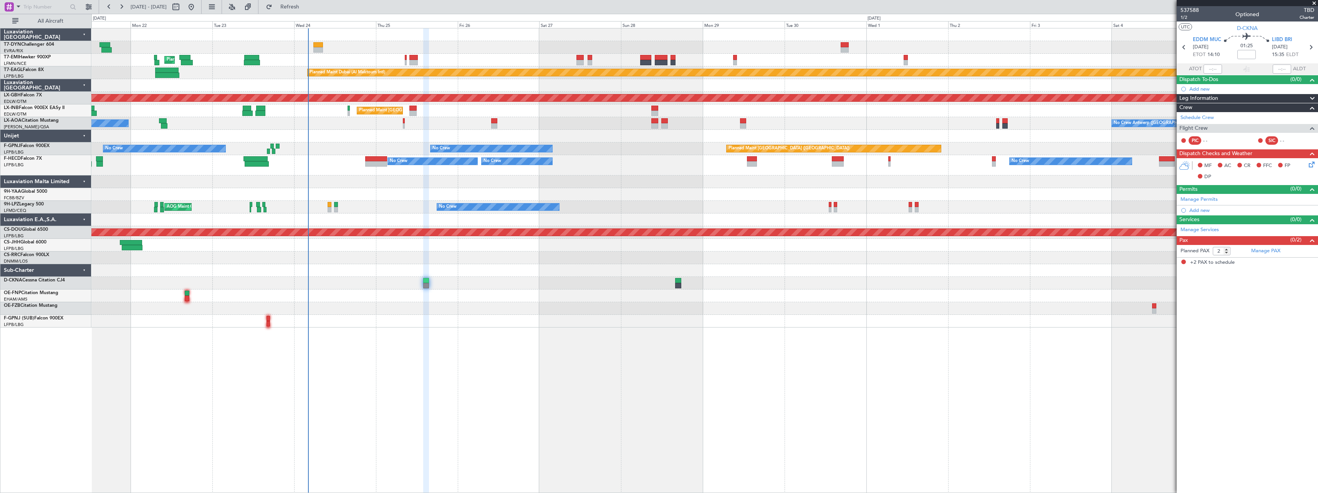
click at [435, 325] on div at bounding box center [704, 321] width 1226 height 13
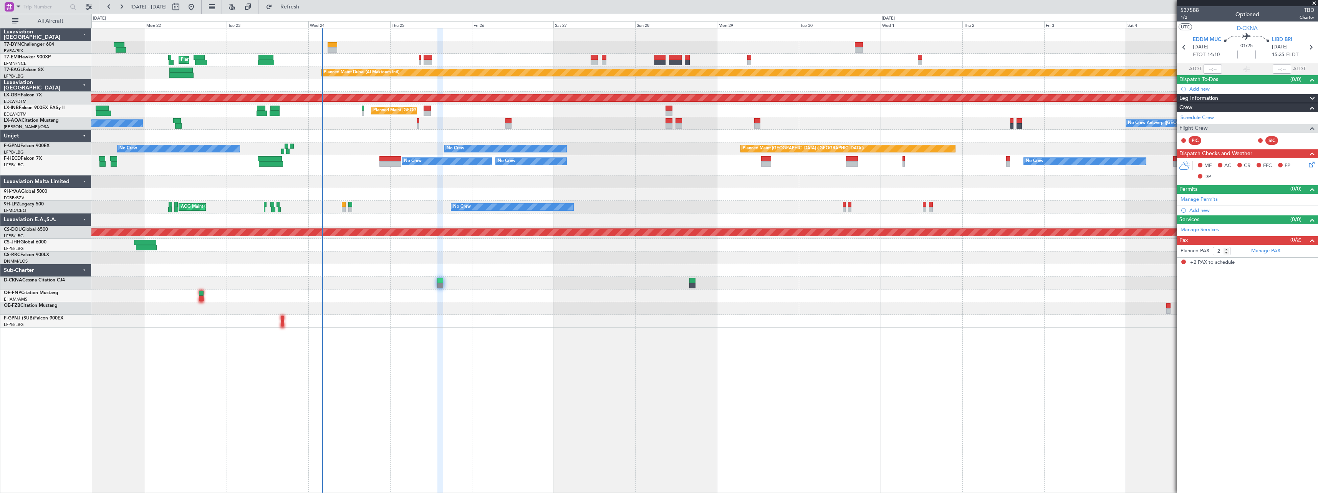
click at [299, 80] on div at bounding box center [704, 85] width 1226 height 13
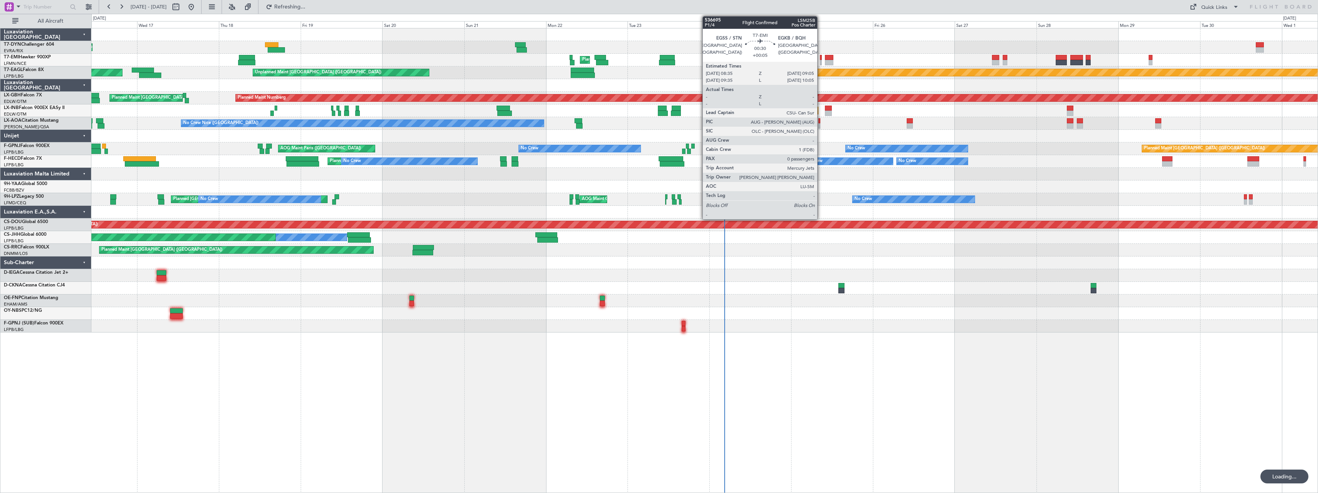
click at [488, 58] on div at bounding box center [821, 57] width 2 height 5
